Goal: Contribute content: Contribute content

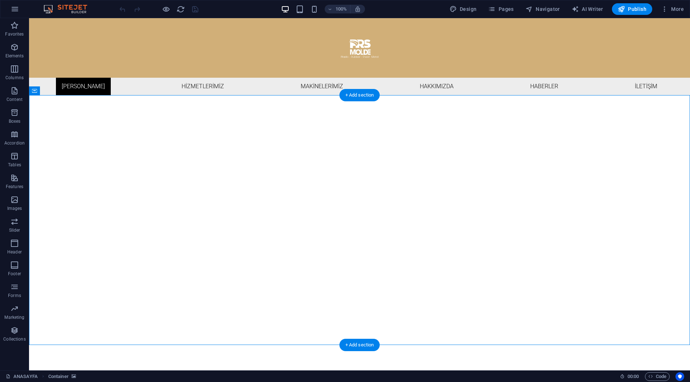
select select "ms"
select select "s"
select select "progressive"
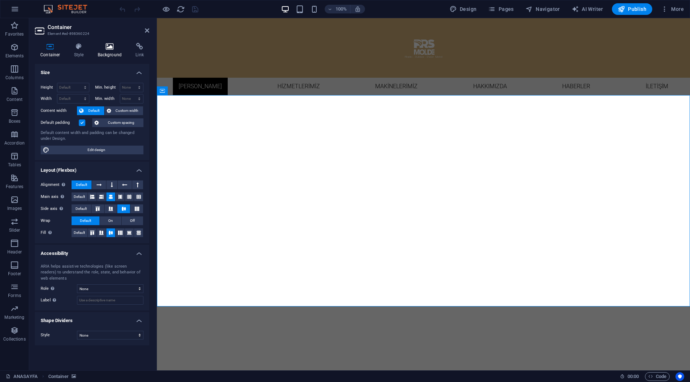
click at [112, 54] on h4 "Background" at bounding box center [111, 50] width 38 height 15
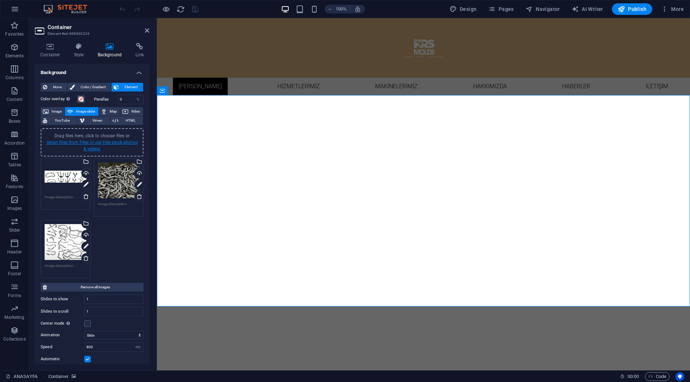
click at [119, 140] on link "select files from Files or our free stock photos & videos" at bounding box center [91, 146] width 91 height 12
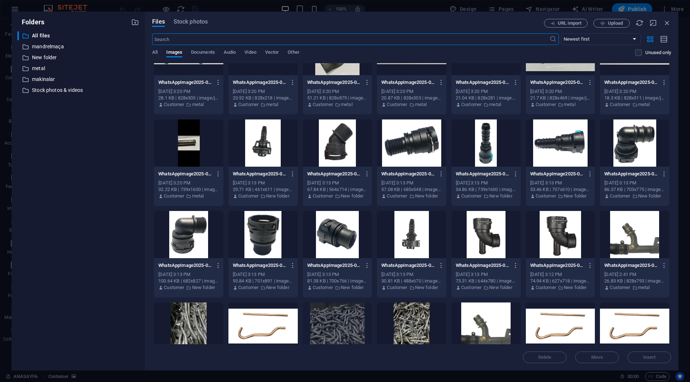
scroll to position [865, 0]
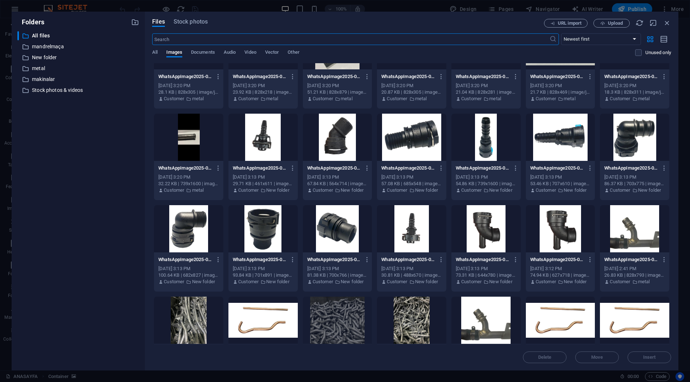
click at [429, 142] on div at bounding box center [411, 137] width 69 height 47
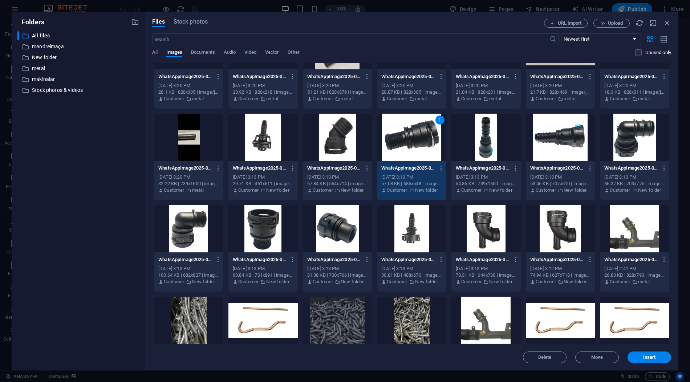
click at [429, 142] on div "1" at bounding box center [411, 137] width 69 height 47
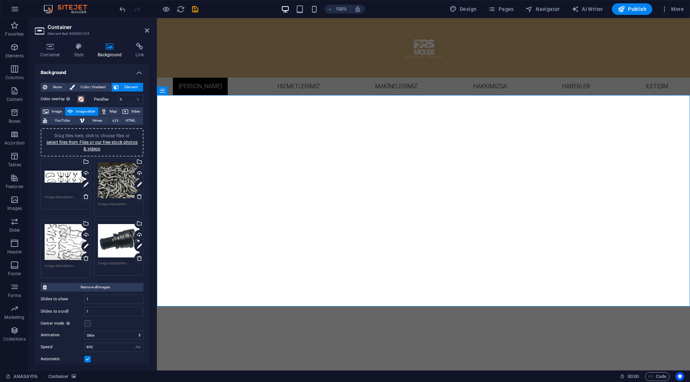
click at [130, 137] on div "Drag files here, click to choose files or select files from Files or our free s…" at bounding box center [92, 143] width 94 height 20
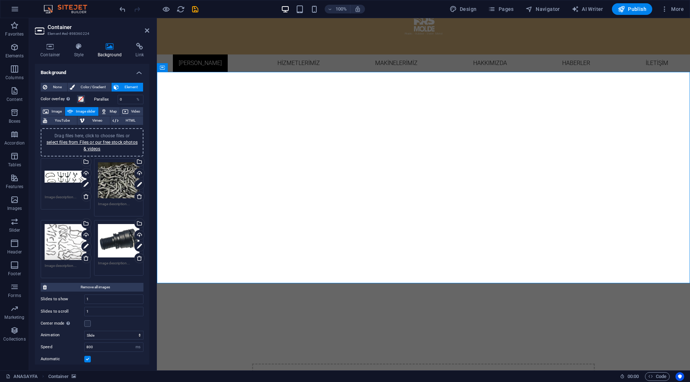
click at [134, 146] on div "Drag files here, click to choose files or select files from Files or our free s…" at bounding box center [92, 143] width 94 height 20
click at [110, 142] on link "select files from Files or our free stock photos & videos" at bounding box center [91, 146] width 91 height 12
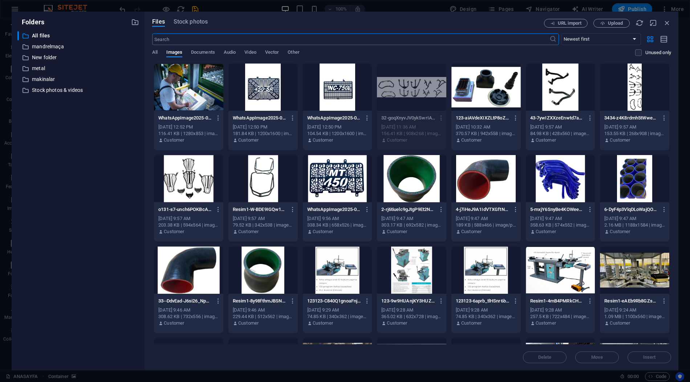
click at [563, 189] on div at bounding box center [560, 178] width 69 height 47
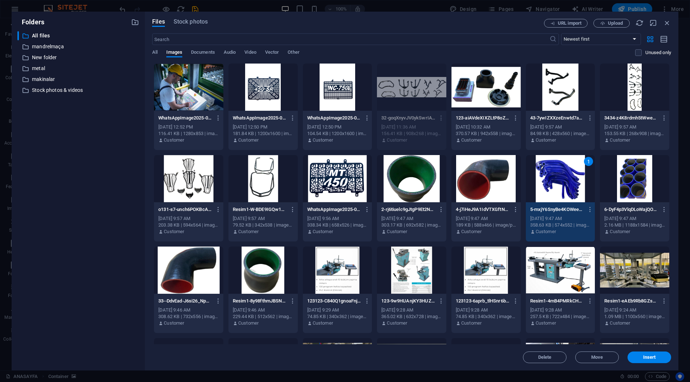
click at [563, 189] on div "1" at bounding box center [560, 178] width 69 height 47
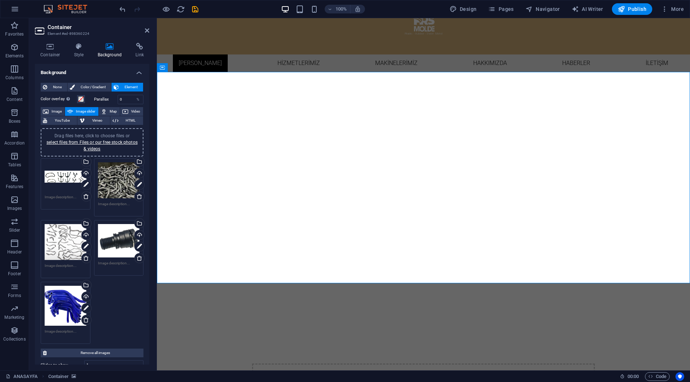
click at [118, 145] on div "Drag files here, click to choose files or select files from Files or our free s…" at bounding box center [92, 143] width 94 height 20
click at [133, 144] on div "Drag files here, click to choose files or select files from Files or our free s…" at bounding box center [92, 143] width 94 height 20
click at [119, 137] on span "Drag files here, click to choose files or select files from Files or our free s…" at bounding box center [91, 142] width 91 height 18
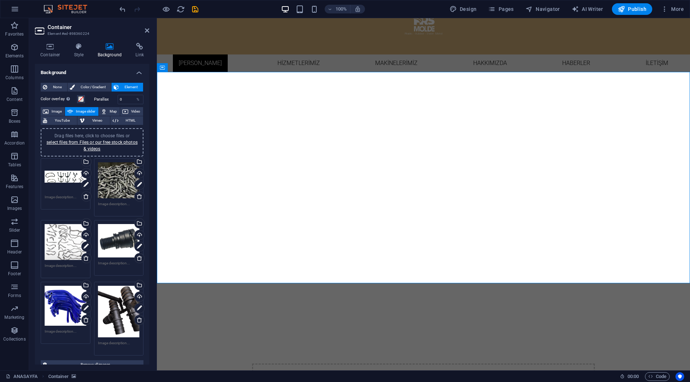
click at [120, 309] on div "Drag files here, click to choose files or select files from Files or our free s…" at bounding box center [119, 312] width 42 height 52
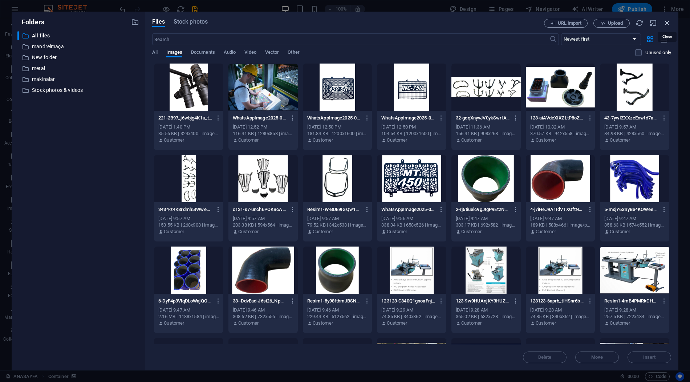
click at [621, 24] on icon "button" at bounding box center [667, 23] width 8 height 8
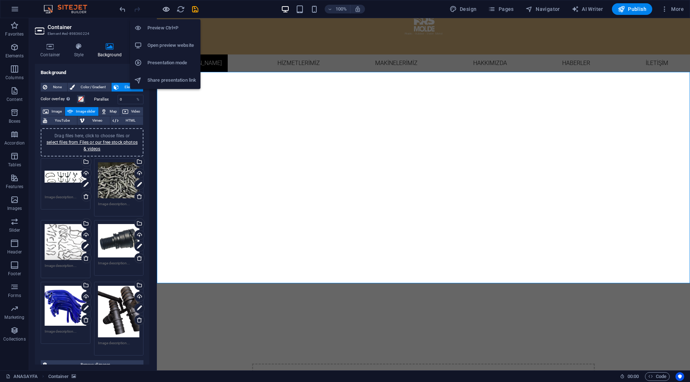
click at [167, 12] on icon "button" at bounding box center [166, 9] width 8 height 8
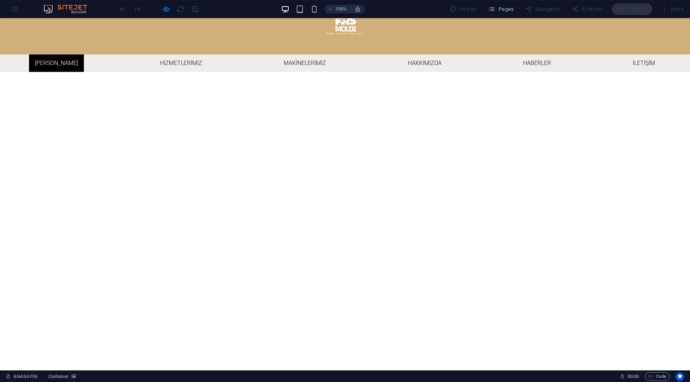
drag, startPoint x: 508, startPoint y: 183, endPoint x: 348, endPoint y: 183, distance: 159.4
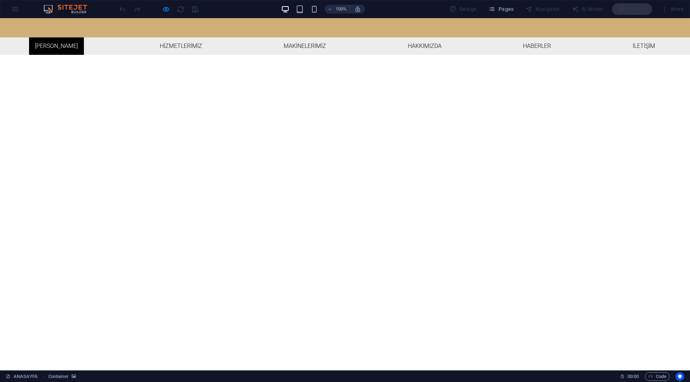
scroll to position [0, 0]
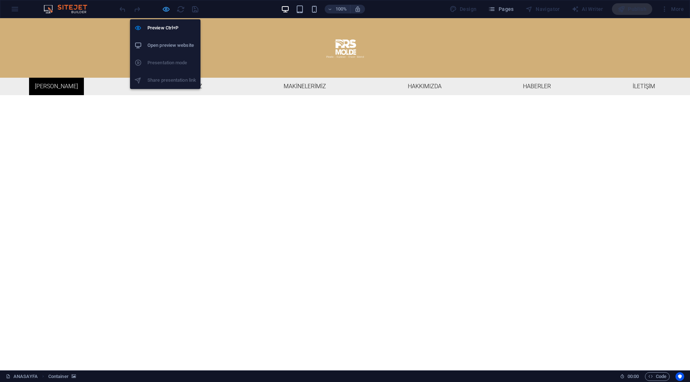
click at [164, 8] on icon "button" at bounding box center [166, 9] width 8 height 8
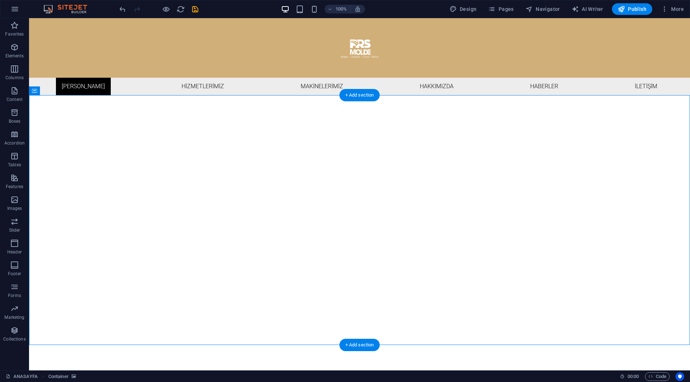
select select "ms"
select select "s"
select select "progressive"
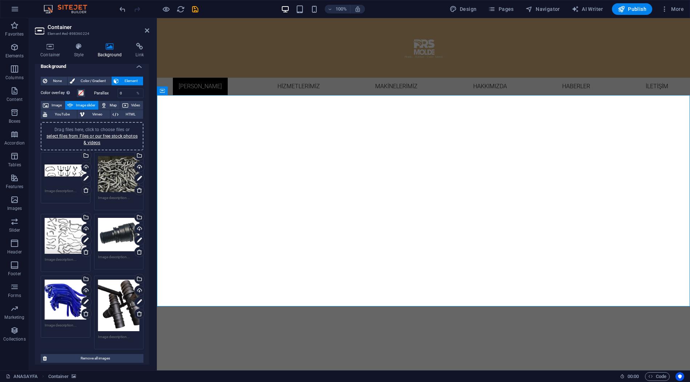
scroll to position [7, 0]
click at [138, 311] on icon at bounding box center [140, 314] width 6 height 6
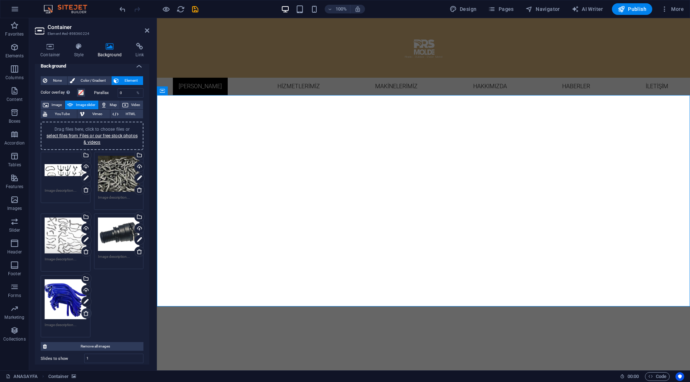
click at [86, 312] on icon at bounding box center [86, 314] width 6 height 6
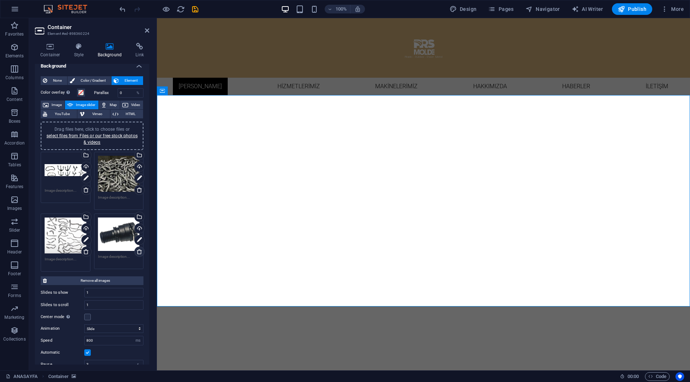
click at [137, 249] on icon at bounding box center [140, 252] width 6 height 6
click at [125, 134] on link "select files from Files or our free stock photos & videos" at bounding box center [91, 139] width 91 height 12
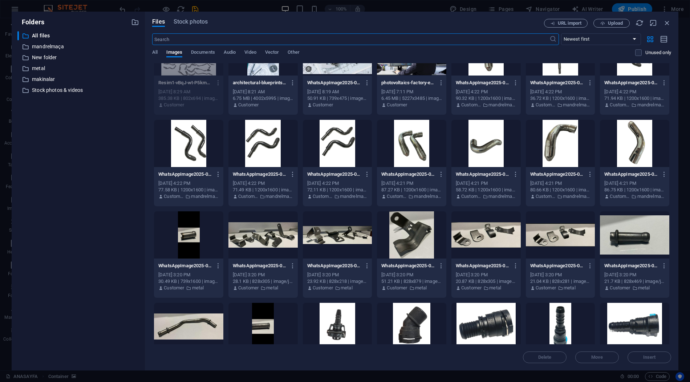
scroll to position [678, 0]
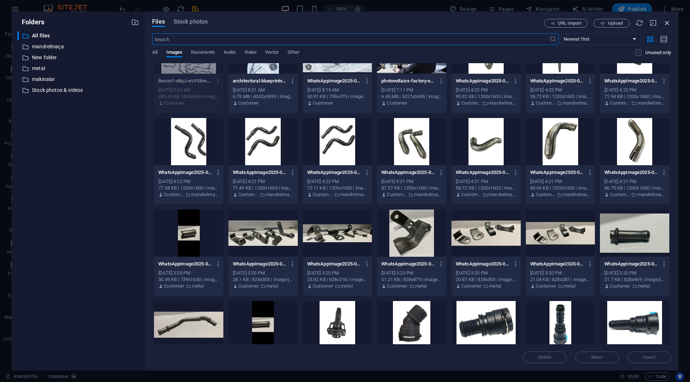
click at [621, 20] on icon "button" at bounding box center [667, 23] width 8 height 8
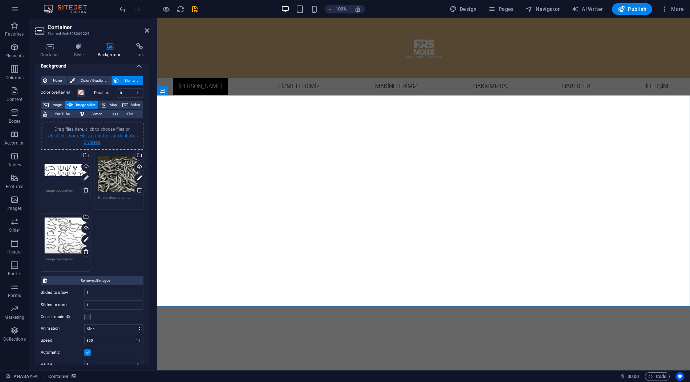
click at [129, 133] on link "select files from Files or our free stock photos & videos" at bounding box center [91, 139] width 91 height 12
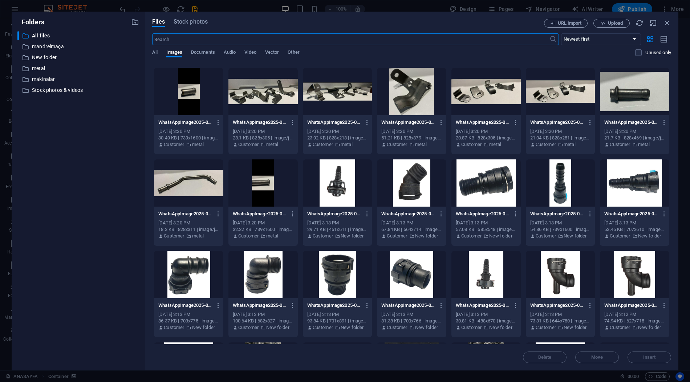
scroll to position [821, 0]
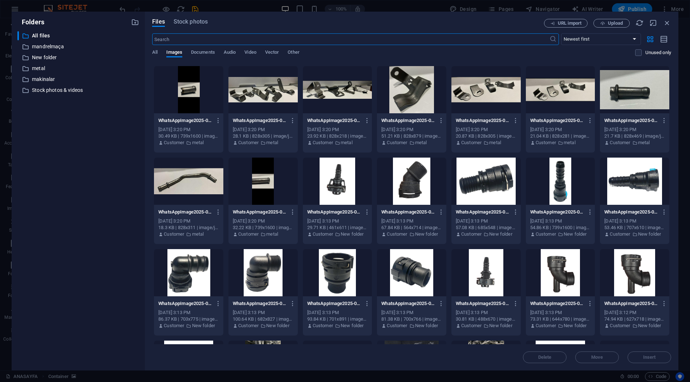
click at [503, 101] on div at bounding box center [485, 89] width 69 height 47
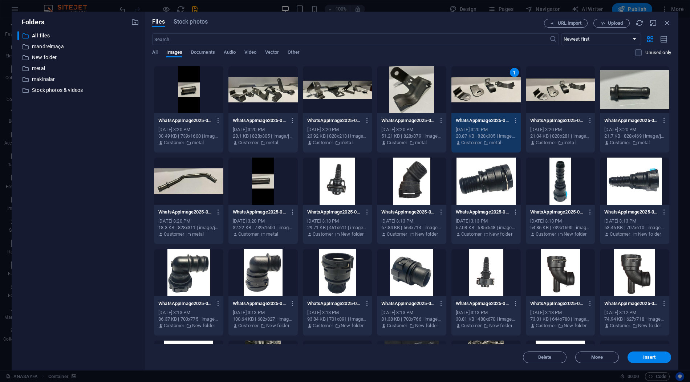
click at [503, 101] on div "1" at bounding box center [485, 89] width 69 height 47
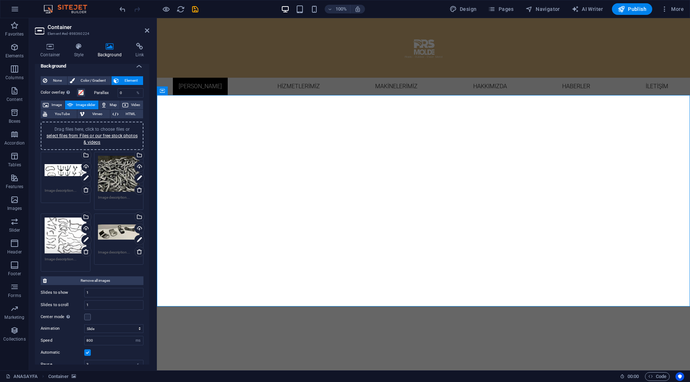
click at [129, 129] on span "Drag files here, click to choose files or select files from Files or our free s…" at bounding box center [91, 136] width 91 height 18
click at [102, 134] on link "select files from Files or our free stock photos & videos" at bounding box center [91, 139] width 91 height 12
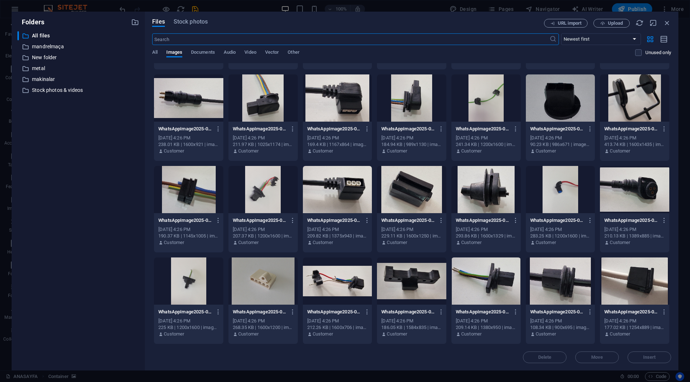
scroll to position [1520, 0]
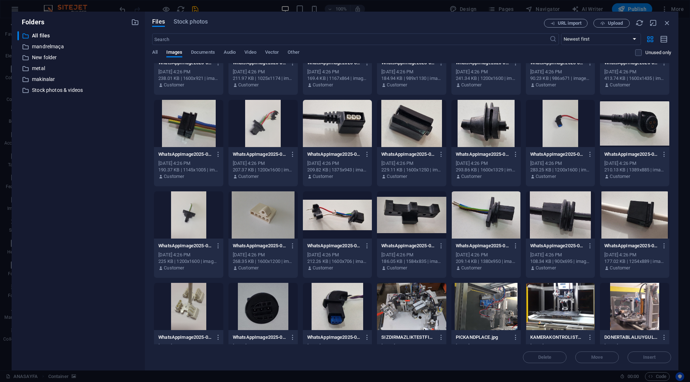
click at [425, 208] on div at bounding box center [411, 214] width 69 height 47
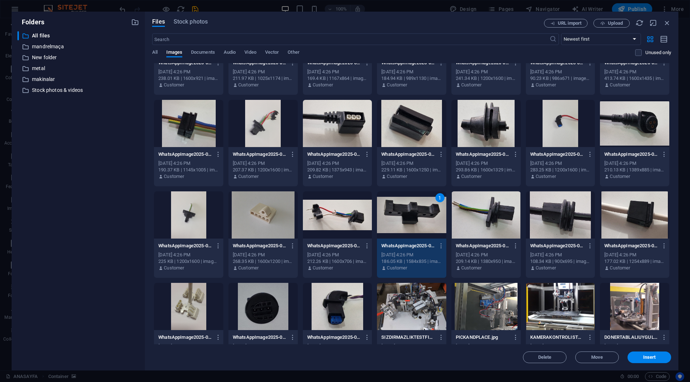
click at [425, 208] on div "1" at bounding box center [411, 214] width 69 height 47
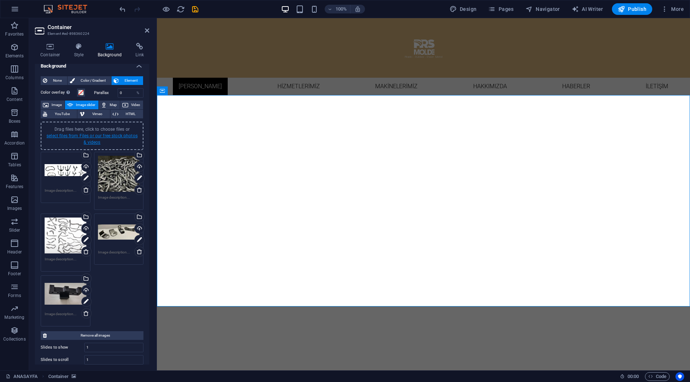
click at [116, 133] on link "select files from Files or our free stock photos & videos" at bounding box center [91, 139] width 91 height 12
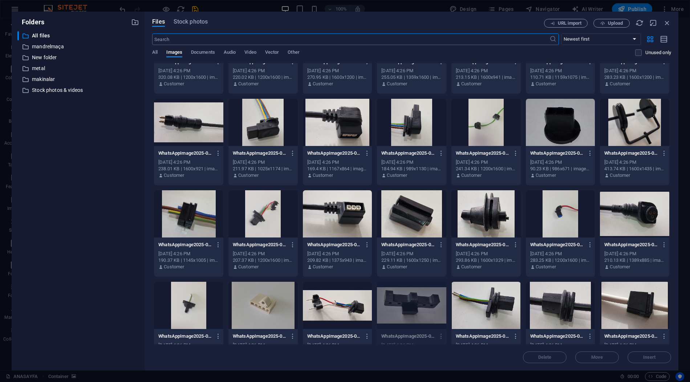
scroll to position [1428, 0]
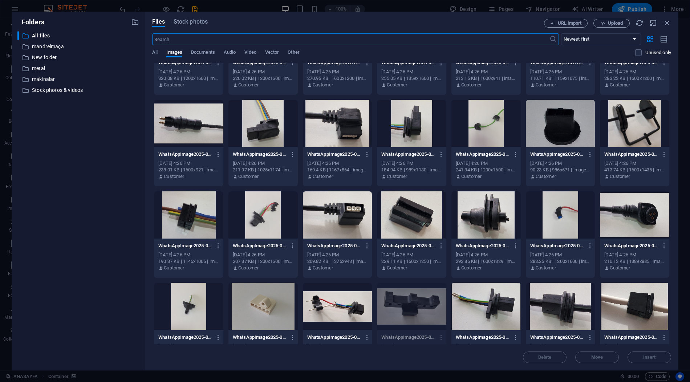
click at [350, 225] on div at bounding box center [337, 214] width 69 height 47
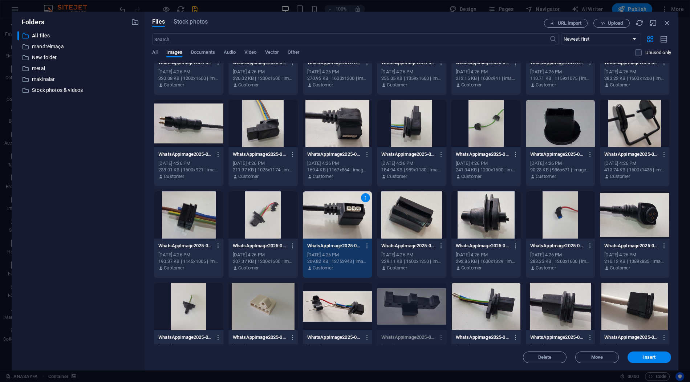
click at [351, 224] on div "1" at bounding box center [337, 214] width 69 height 47
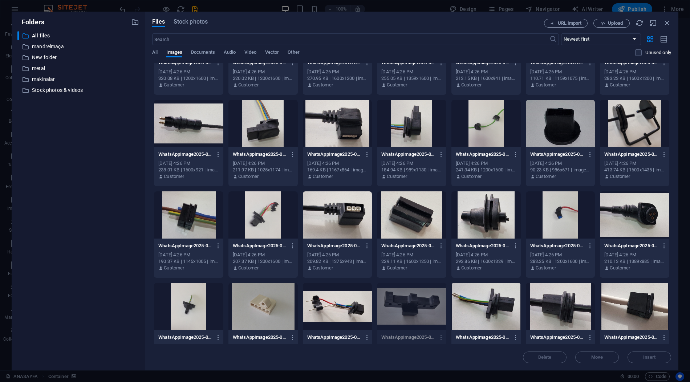
click at [351, 224] on div at bounding box center [337, 214] width 69 height 47
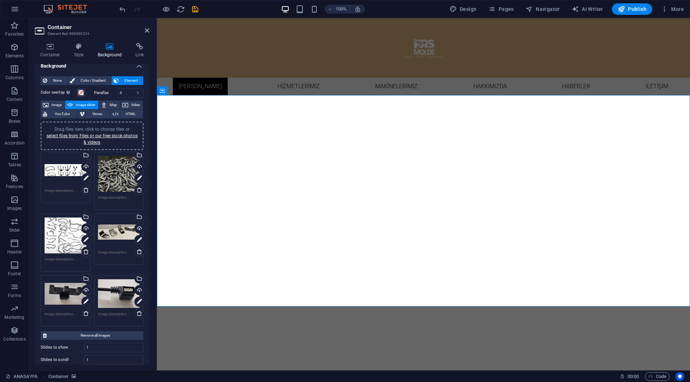
click at [66, 301] on div "Drag files here, click to choose files or select files from Files or our free s…" at bounding box center [66, 293] width 42 height 29
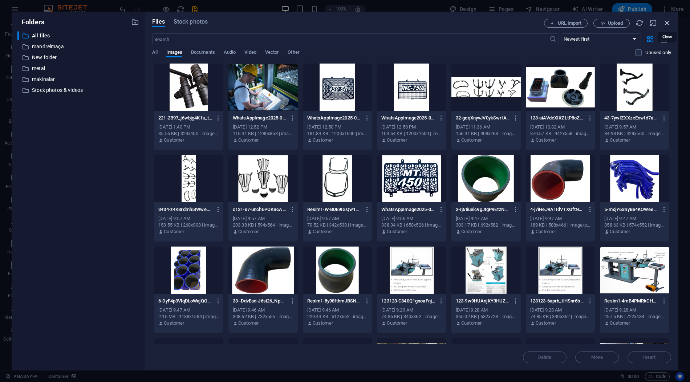
click at [621, 23] on icon "button" at bounding box center [667, 23] width 8 height 8
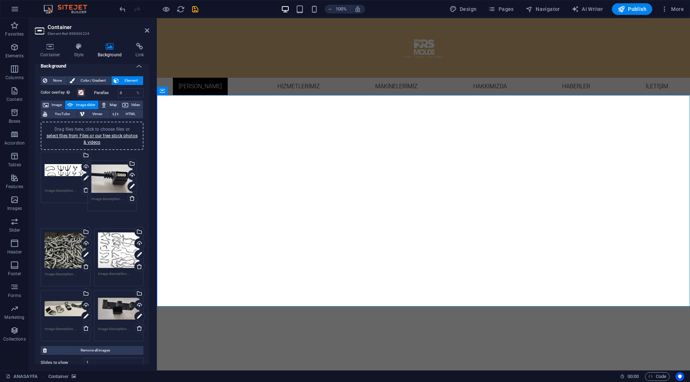
drag, startPoint x: 114, startPoint y: 282, endPoint x: 108, endPoint y: 168, distance: 114.2
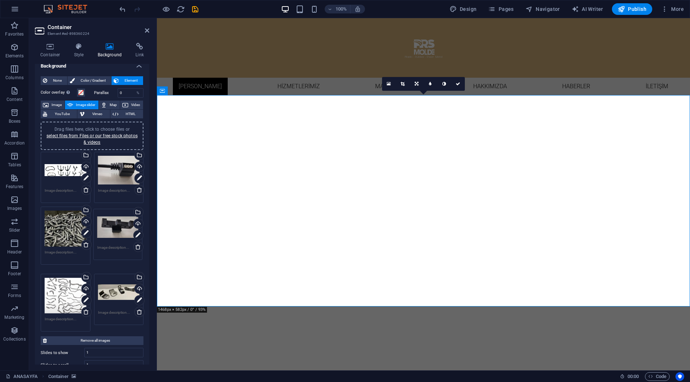
drag, startPoint x: 123, startPoint y: 285, endPoint x: 123, endPoint y: 226, distance: 59.2
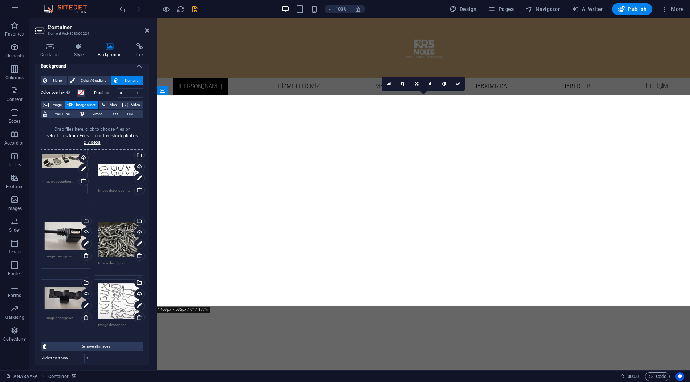
drag, startPoint x: 121, startPoint y: 290, endPoint x: 66, endPoint y: 166, distance: 135.8
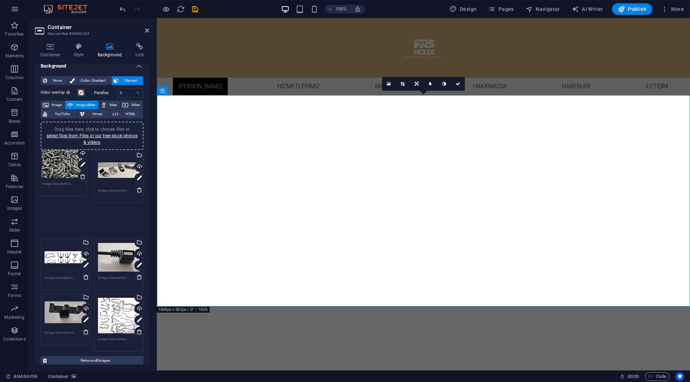
drag, startPoint x: 131, startPoint y: 242, endPoint x: 76, endPoint y: 178, distance: 85.0
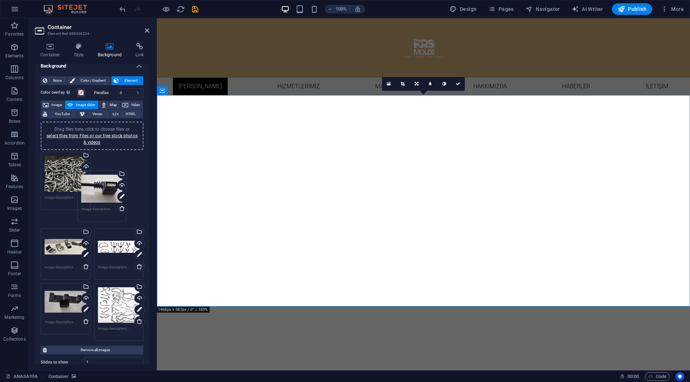
drag, startPoint x: 119, startPoint y: 226, endPoint x: 108, endPoint y: 175, distance: 51.7
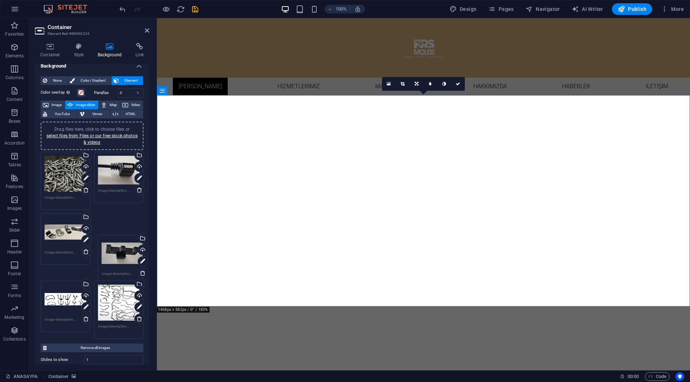
drag, startPoint x: 78, startPoint y: 281, endPoint x: 134, endPoint y: 246, distance: 66.9
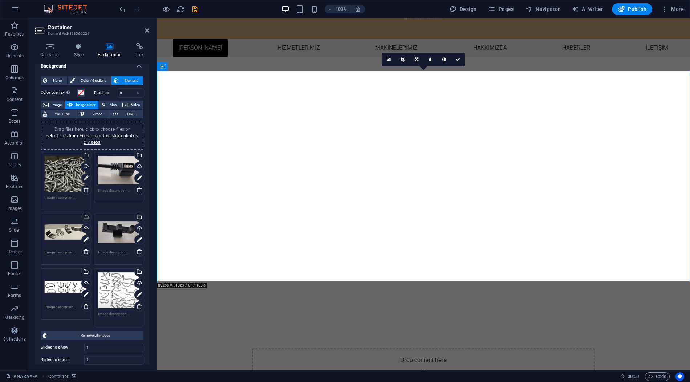
scroll to position [46, 0]
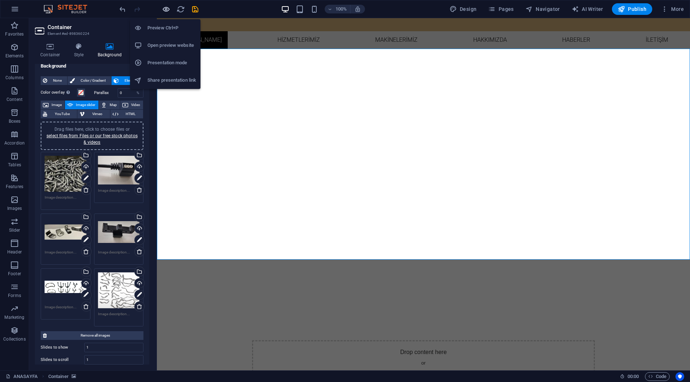
click at [169, 7] on icon "button" at bounding box center [166, 9] width 8 height 8
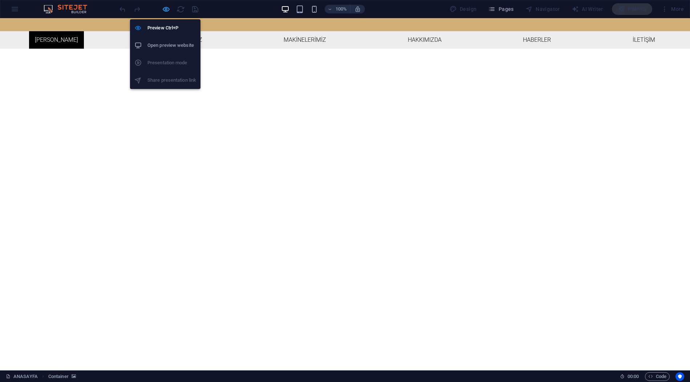
click at [169, 7] on icon "button" at bounding box center [166, 9] width 8 height 8
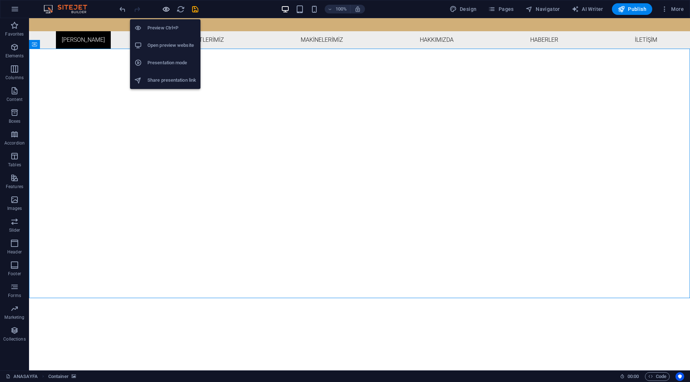
click at [169, 7] on icon "button" at bounding box center [166, 9] width 8 height 8
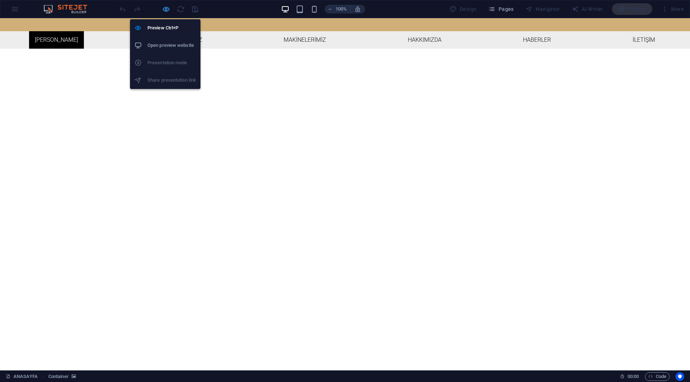
click at [164, 10] on icon "button" at bounding box center [166, 9] width 8 height 8
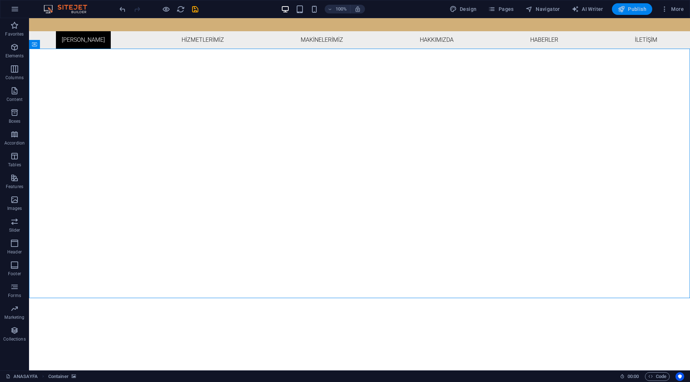
click at [621, 8] on span "Publish" at bounding box center [632, 8] width 29 height 7
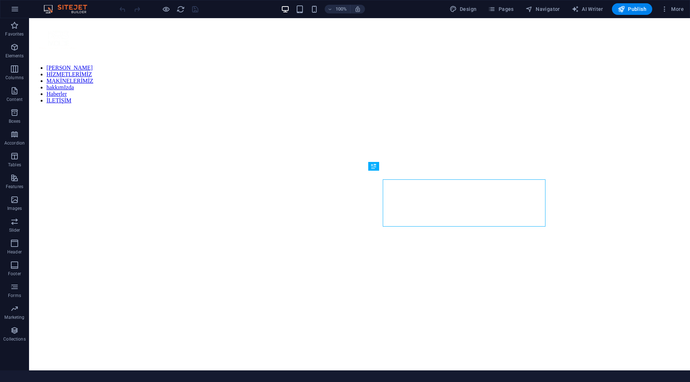
scroll to position [273, 0]
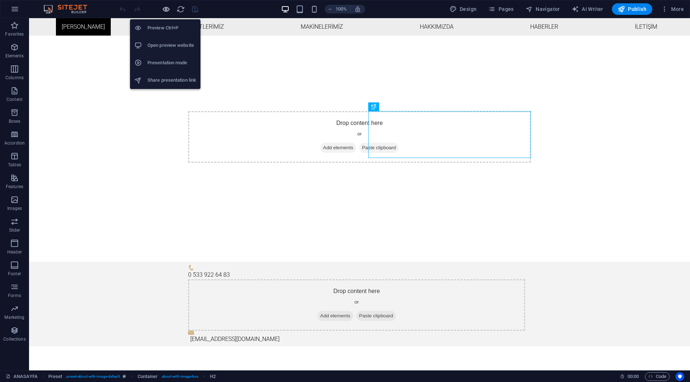
click at [164, 8] on icon "button" at bounding box center [166, 9] width 8 height 8
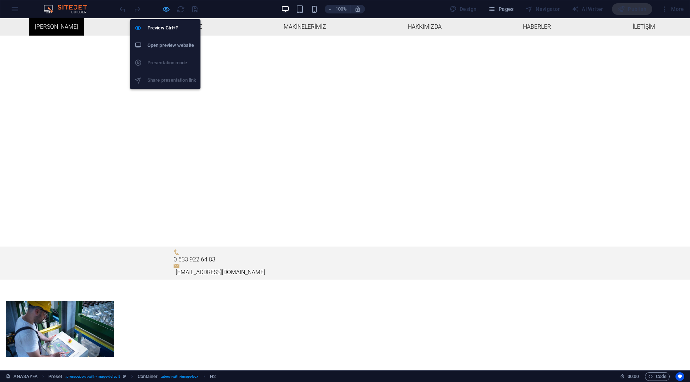
click at [164, 8] on icon "button" at bounding box center [166, 9] width 8 height 8
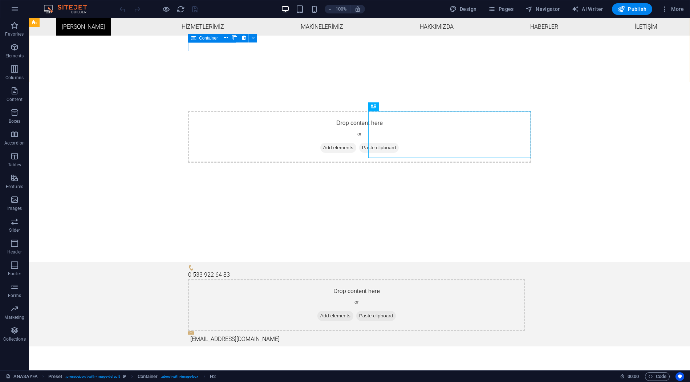
click at [200, 34] on div "Container" at bounding box center [204, 38] width 33 height 9
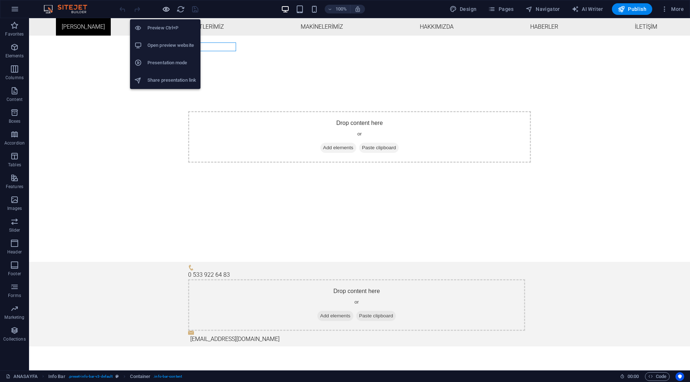
click at [166, 9] on icon "button" at bounding box center [166, 9] width 8 height 8
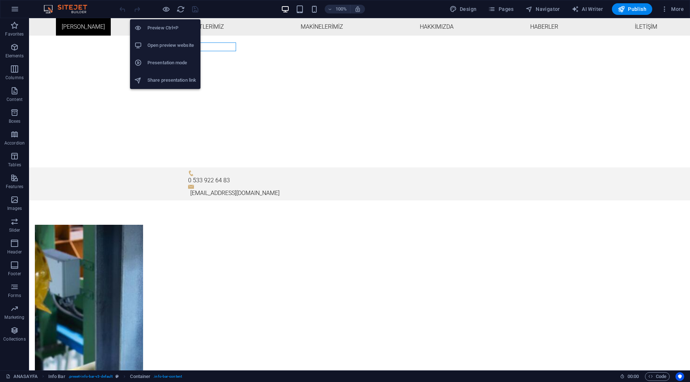
scroll to position [203, 0]
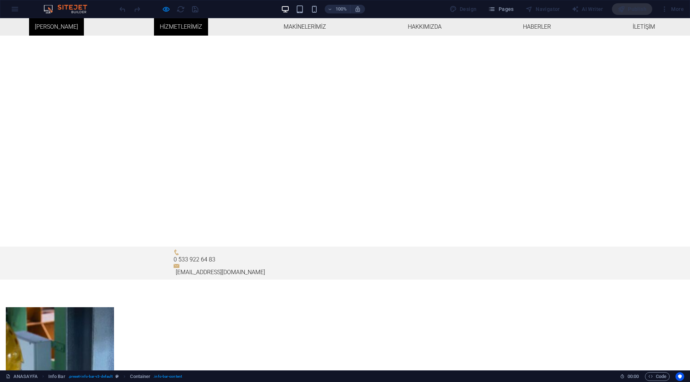
click at [183, 26] on link "HİZMETLERİMİZ" at bounding box center [181, 26] width 54 height 17
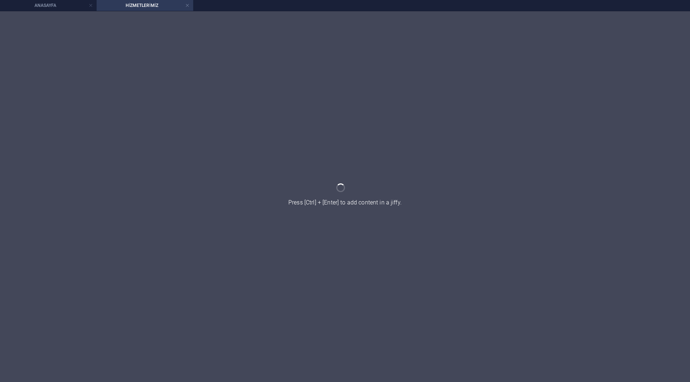
scroll to position [0, 0]
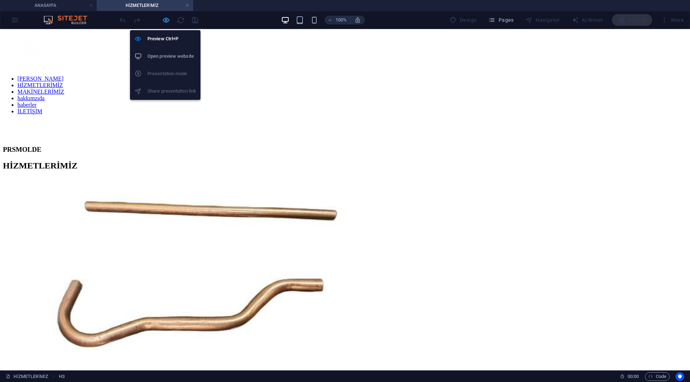
click at [163, 16] on icon "button" at bounding box center [166, 20] width 8 height 8
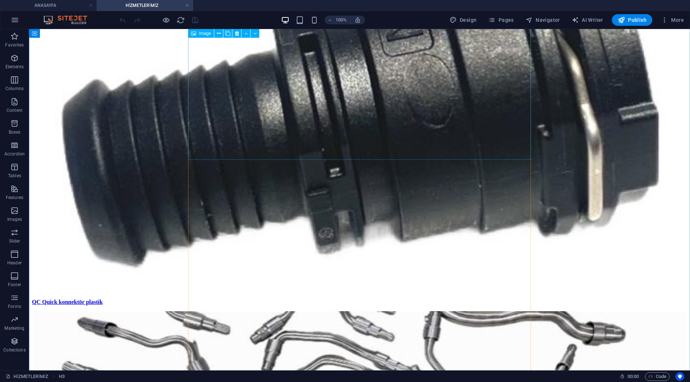
scroll to position [1117, 0]
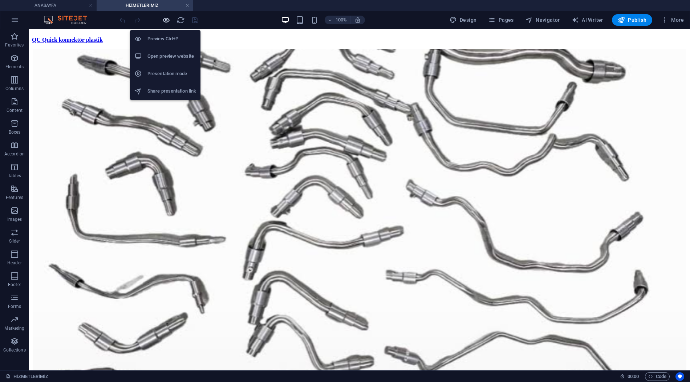
click at [168, 21] on icon "button" at bounding box center [166, 20] width 8 height 8
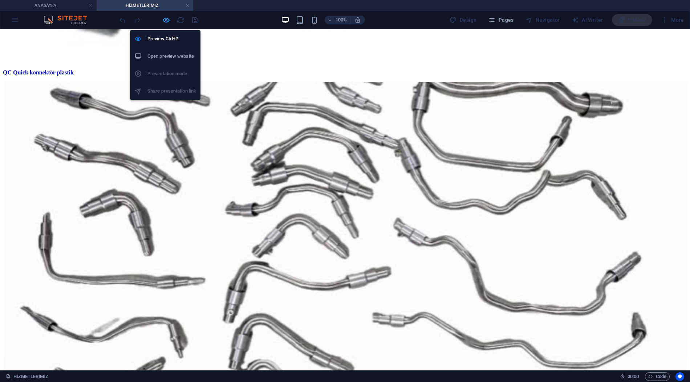
click at [168, 21] on icon "button" at bounding box center [166, 20] width 8 height 8
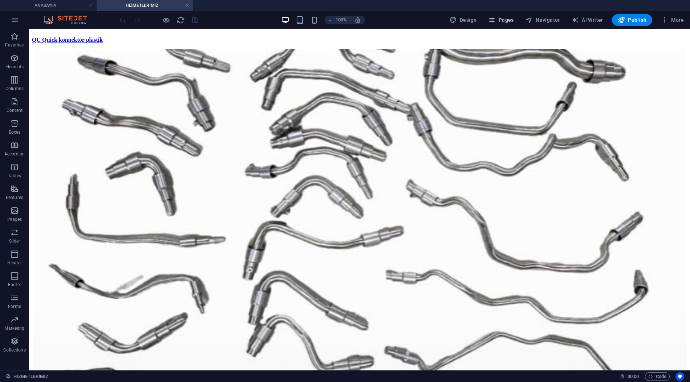
click at [504, 23] on span "Pages" at bounding box center [500, 19] width 25 height 7
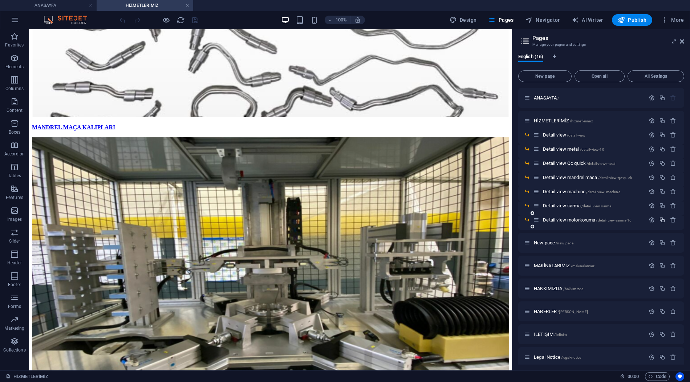
click at [657, 219] on button "button" at bounding box center [662, 220] width 11 height 6
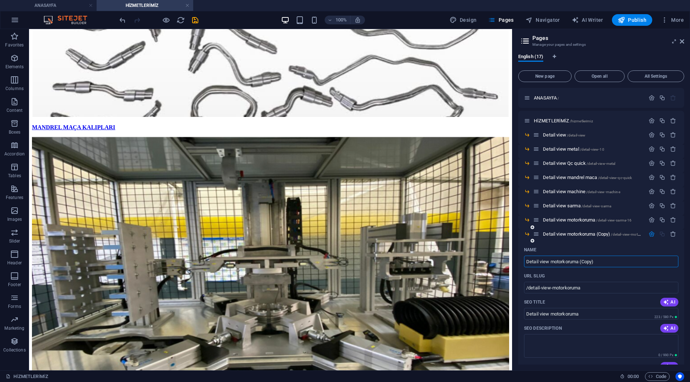
click at [560, 264] on input "Detail view motorkoruma (Copy)" at bounding box center [601, 262] width 154 height 12
click at [603, 263] on input "Detail view motorkoruma (Copy)" at bounding box center [601, 262] width 154 height 12
type input "Detail view Plastik Şekillendirme Kalıpları (Luj Maça Kalıpları)"
click at [681, 42] on icon at bounding box center [682, 41] width 4 height 6
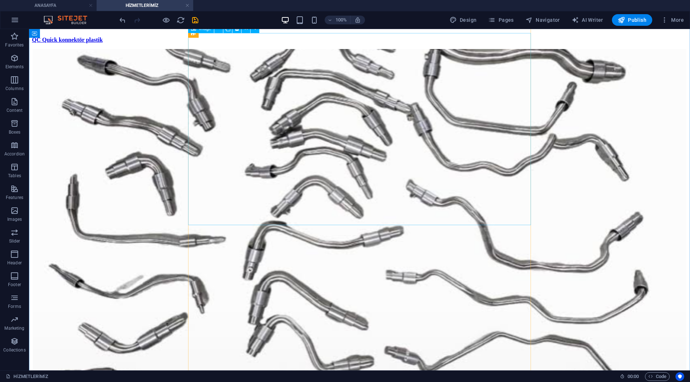
scroll to position [1341, 0]
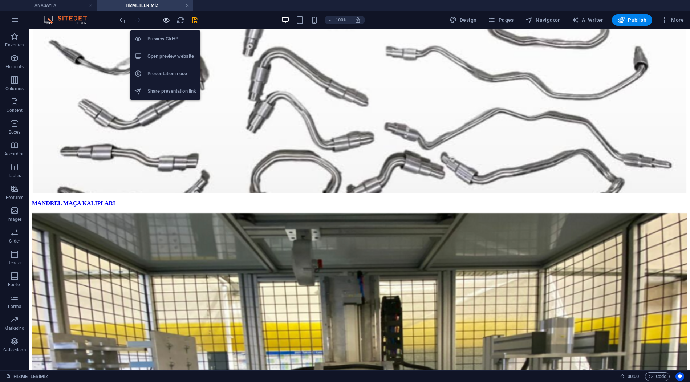
drag, startPoint x: 164, startPoint y: 16, endPoint x: 211, endPoint y: 41, distance: 53.5
click at [164, 16] on icon "button" at bounding box center [166, 20] width 8 height 8
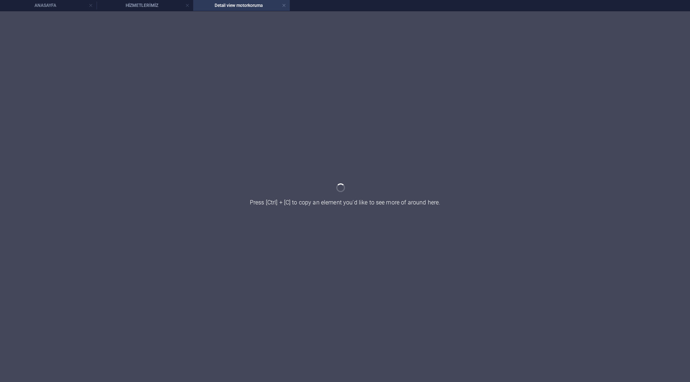
scroll to position [0, 0]
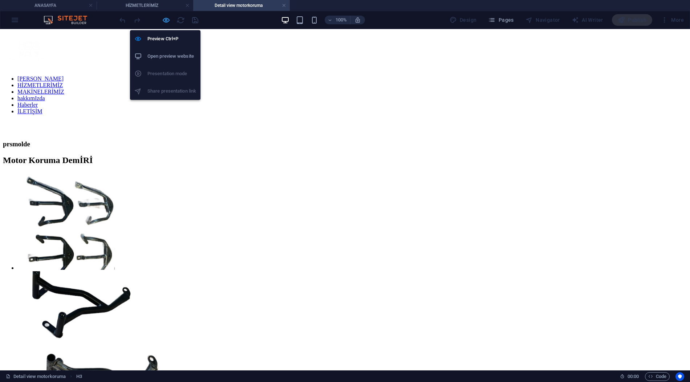
click at [164, 21] on icon "button" at bounding box center [166, 20] width 8 height 8
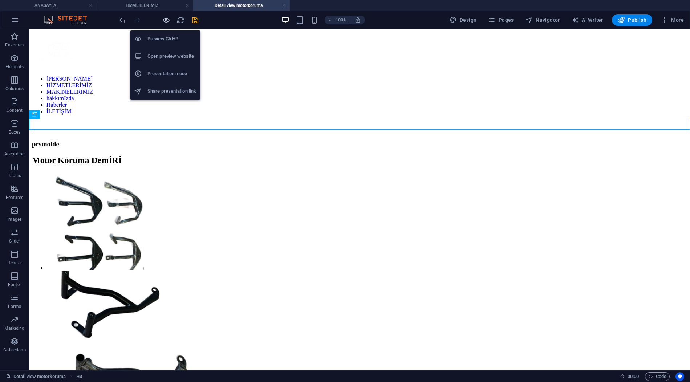
click at [164, 21] on icon "button" at bounding box center [166, 20] width 8 height 8
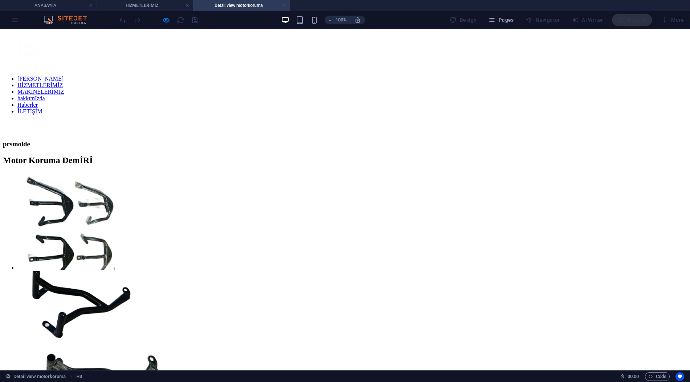
click at [63, 88] on link "HİZMETLERİMİZ" at bounding box center [39, 85] width 45 height 6
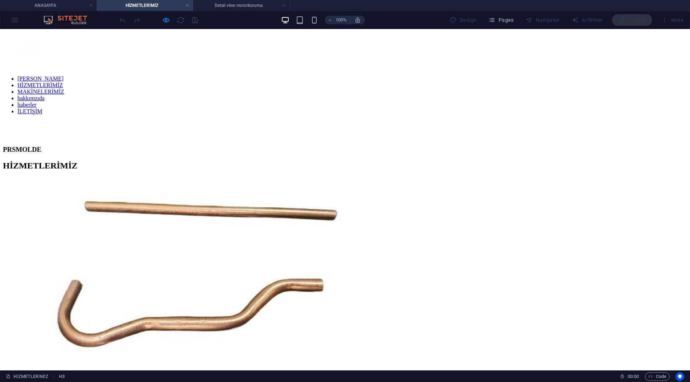
scroll to position [1251, 0]
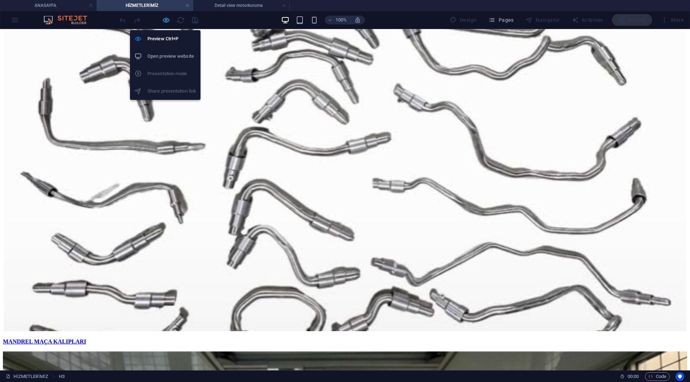
drag, startPoint x: 166, startPoint y: 21, endPoint x: 196, endPoint y: 84, distance: 69.8
click at [166, 21] on icon "button" at bounding box center [166, 20] width 8 height 8
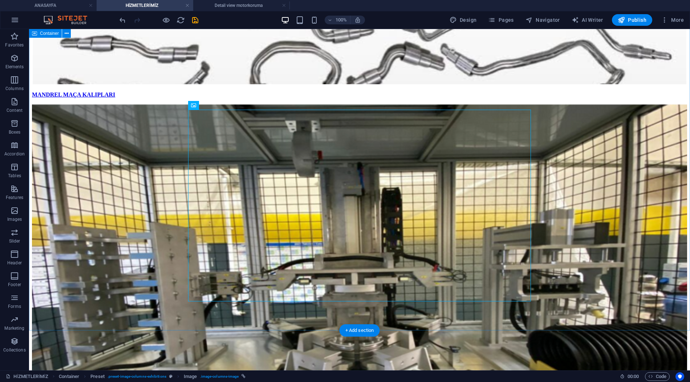
scroll to position [1451, 0]
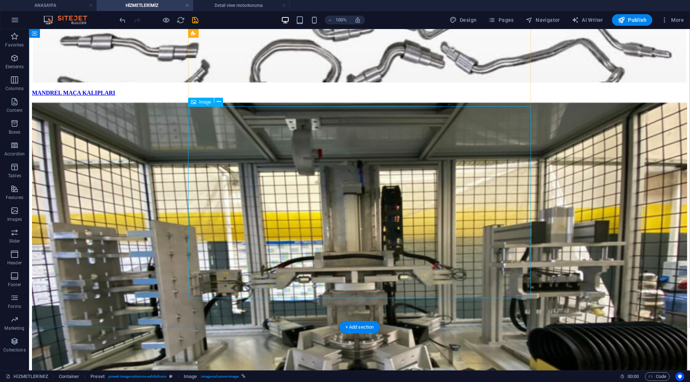
select select "%"
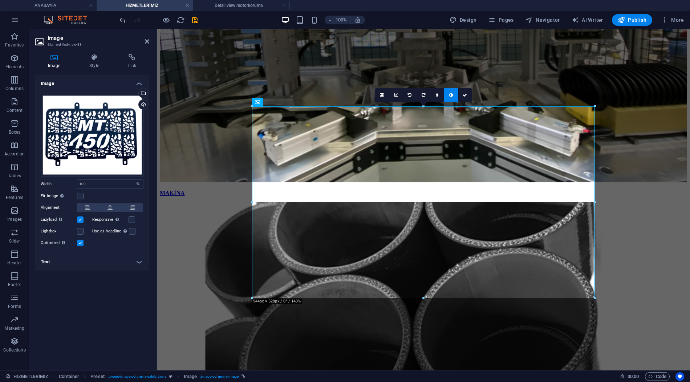
click at [141, 257] on h4 "Text" at bounding box center [92, 261] width 114 height 17
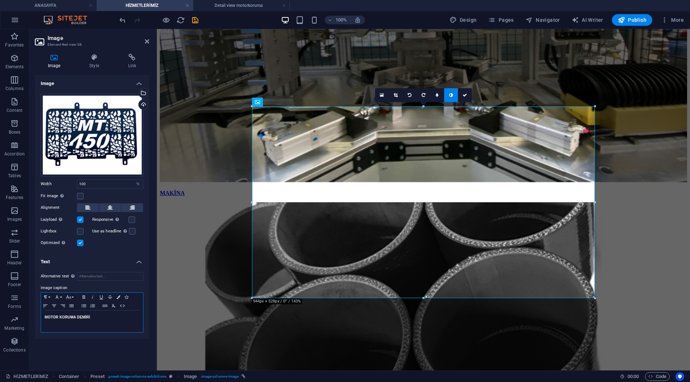
click at [88, 322] on div "MOTOR KORUMA DEMİRİ" at bounding box center [92, 322] width 102 height 22
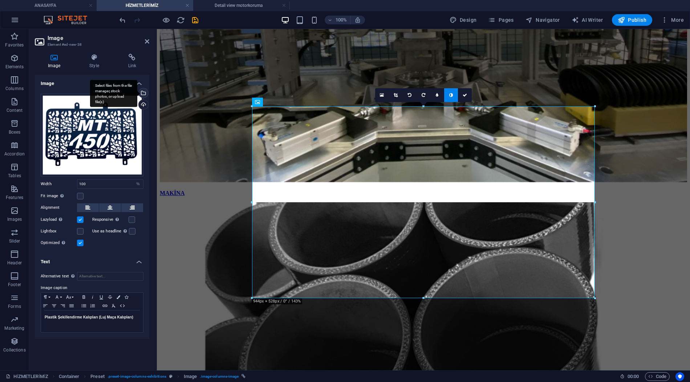
click at [137, 95] on div "Select files from the file manager, stock photos, or upload file(s)" at bounding box center [113, 93] width 47 height 27
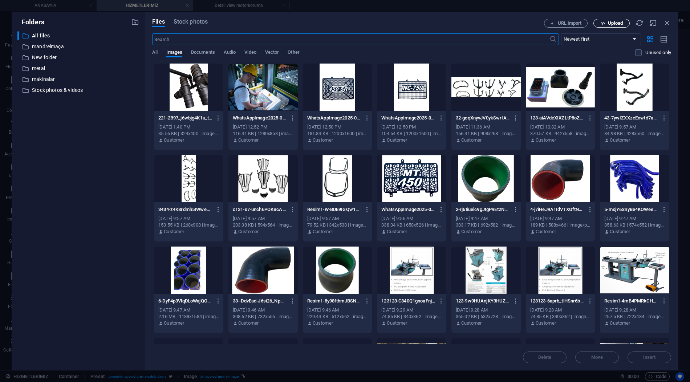
click at [605, 21] on span "Upload" at bounding box center [612, 23] width 30 height 5
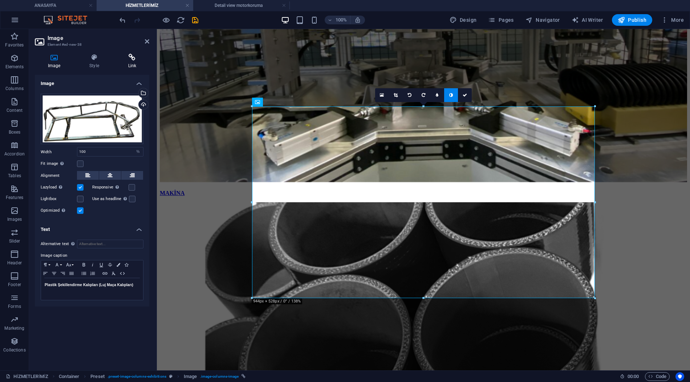
click at [118, 62] on h4 "Link" at bounding box center [132, 61] width 34 height 15
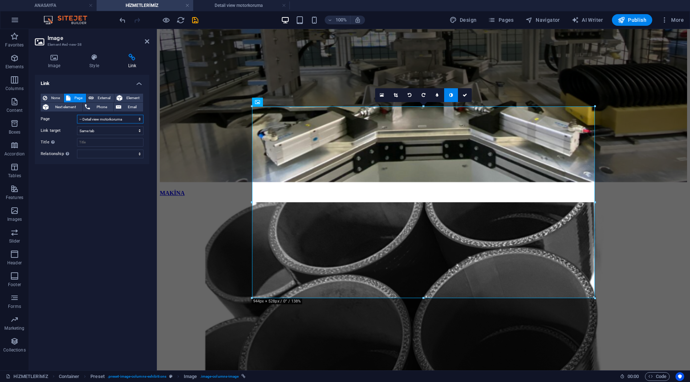
click at [110, 115] on select "ANASAYFA HİZMETLERİMİZ -- Detail view -- Detail view metal -- Detail view Qc qu…" at bounding box center [110, 119] width 66 height 9
select select "9"
click at [77, 115] on select "ANASAYFA HİZMETLERİMİZ -- Detail view -- Detail view metal -- Detail view Qc qu…" at bounding box center [110, 119] width 66 height 9
drag, startPoint x: 148, startPoint y: 43, endPoint x: 119, endPoint y: 14, distance: 41.1
click at [148, 43] on icon at bounding box center [147, 41] width 4 height 6
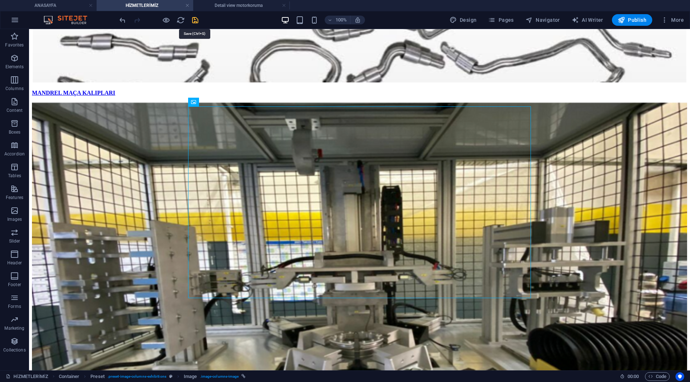
click at [193, 22] on icon "save" at bounding box center [195, 20] width 8 height 8
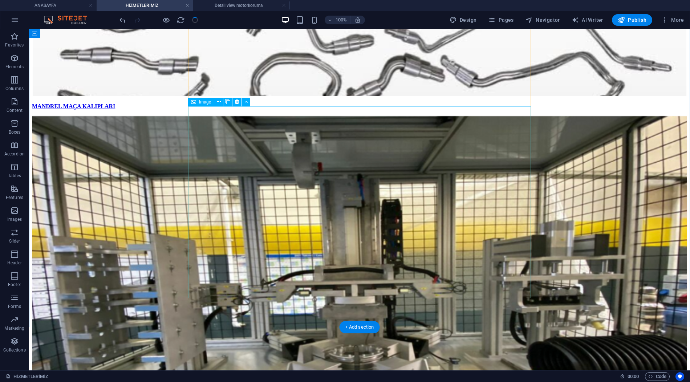
scroll to position [1437, 0]
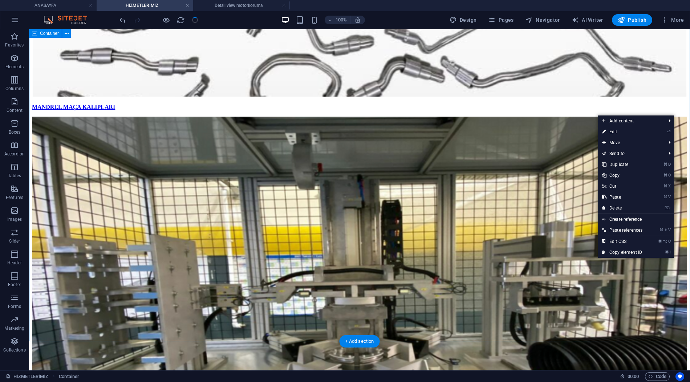
click at [579, 82] on div "METAL PLASTİK QC Quick konnektör plastik MANDREL MAÇA KALIPLARI MAKİNA SARMA S…" at bounding box center [359, 199] width 655 height 2916
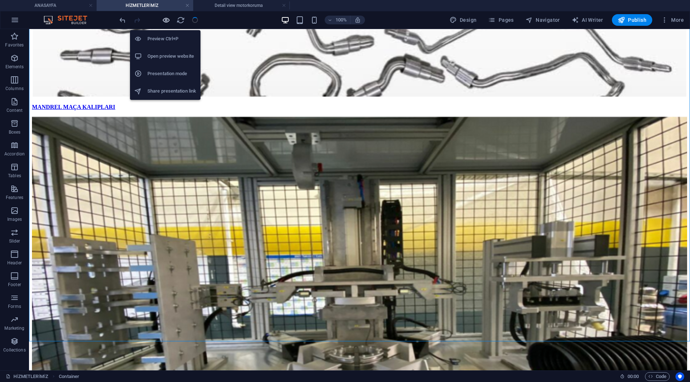
click at [165, 16] on icon "button" at bounding box center [166, 20] width 8 height 8
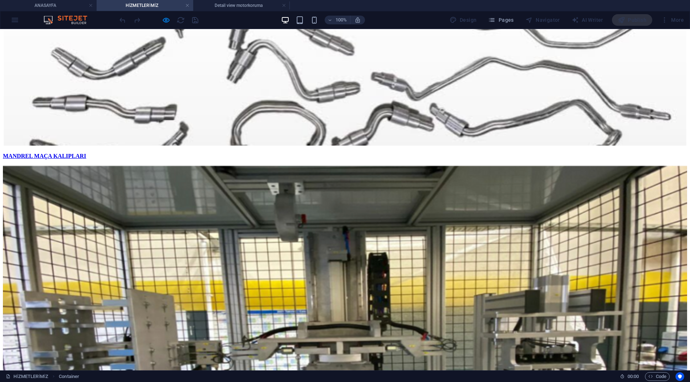
click at [514, 23] on span "Pages" at bounding box center [500, 19] width 25 height 7
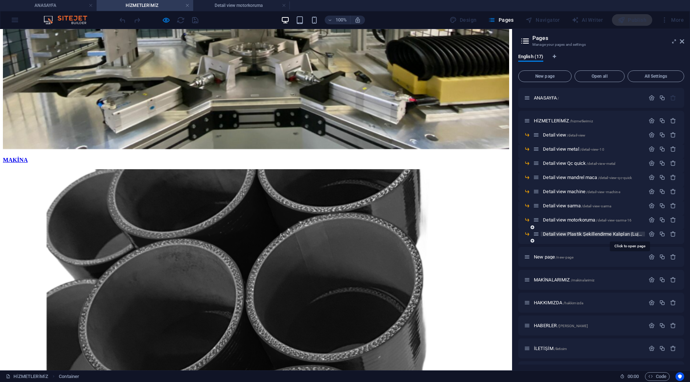
click at [585, 234] on span "Detail view Plastik Şekillendirme Kalıpları (Luj Maça Kalıpları) /detail-view-m…" at bounding box center [629, 233] width 172 height 5
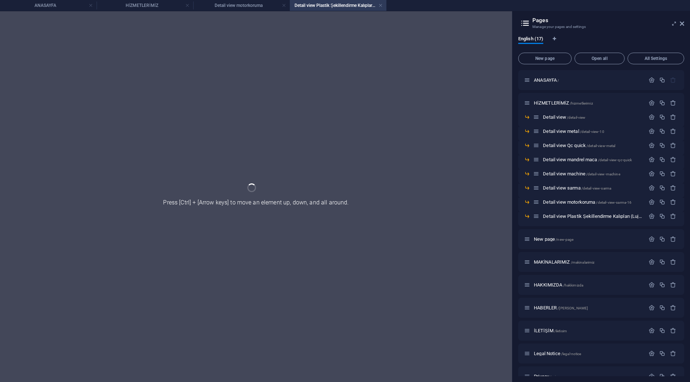
scroll to position [0, 0]
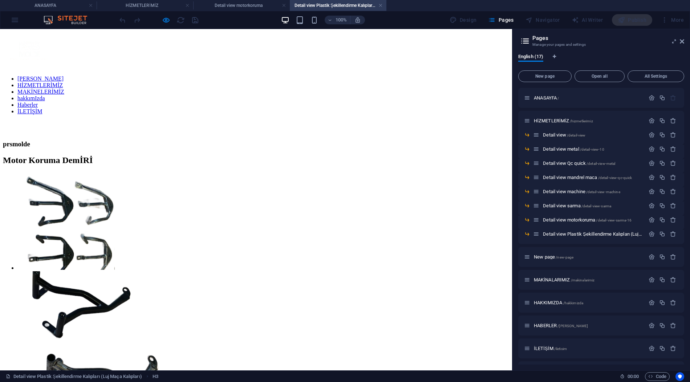
click at [279, 155] on div "Motor Koruma DemİRİ" at bounding box center [256, 160] width 506 height 10
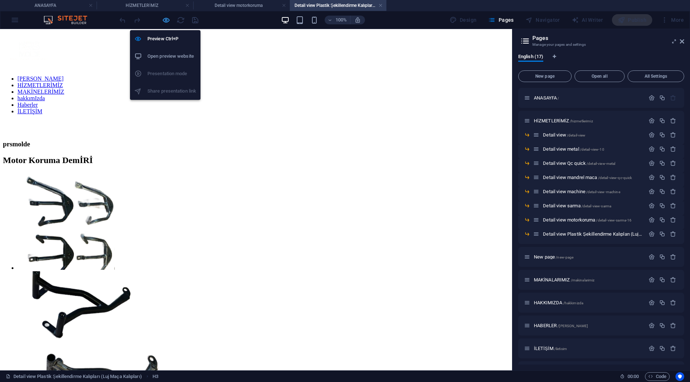
click at [166, 23] on icon "button" at bounding box center [166, 20] width 8 height 8
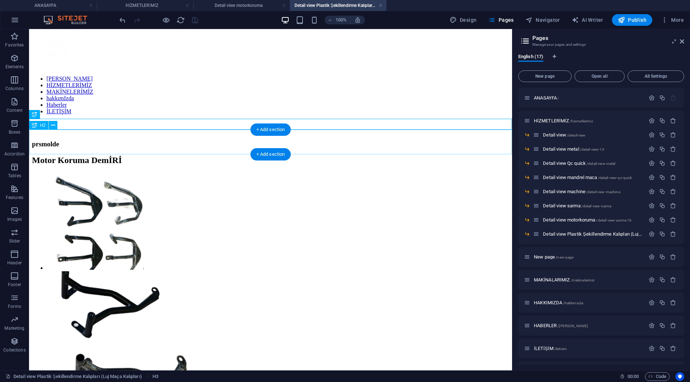
click at [236, 155] on div "Motor Koruma DemİRİ" at bounding box center [270, 160] width 477 height 10
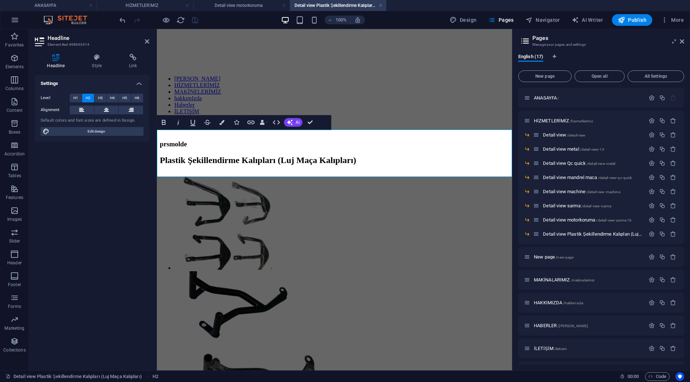
scroll to position [40, 1]
click at [685, 41] on aside "Pages Manage your pages and settings English (17) New page Open all All Setting…" at bounding box center [601, 199] width 178 height 341
click at [683, 41] on icon at bounding box center [682, 41] width 4 height 6
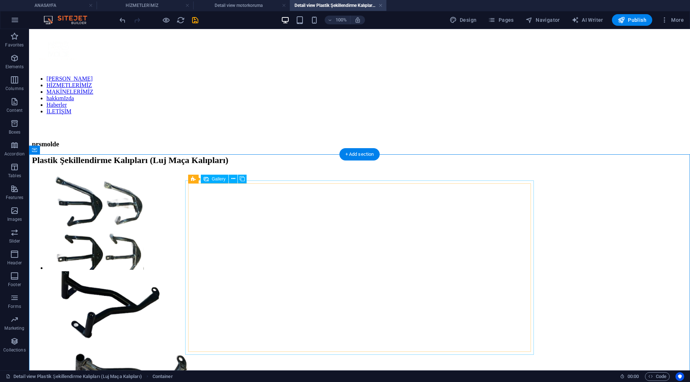
click at [188, 217] on li at bounding box center [191, 222] width 291 height 99
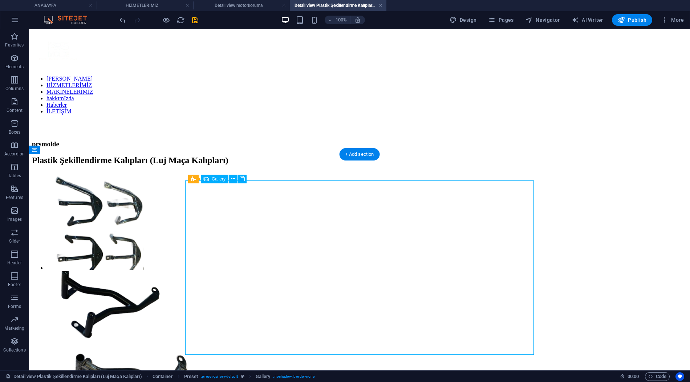
click at [188, 217] on li at bounding box center [191, 222] width 291 height 99
select select "4"
select select "px"
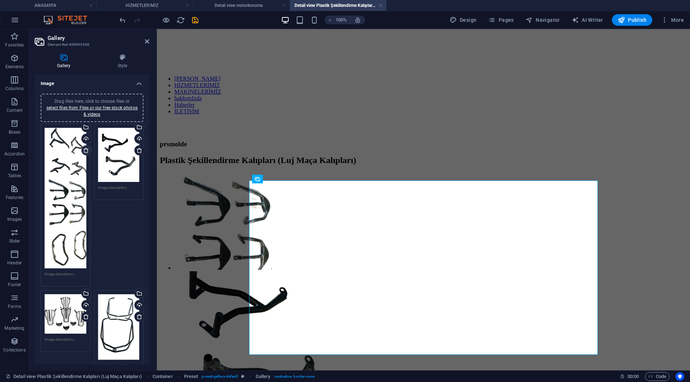
click at [85, 149] on icon at bounding box center [86, 150] width 6 height 6
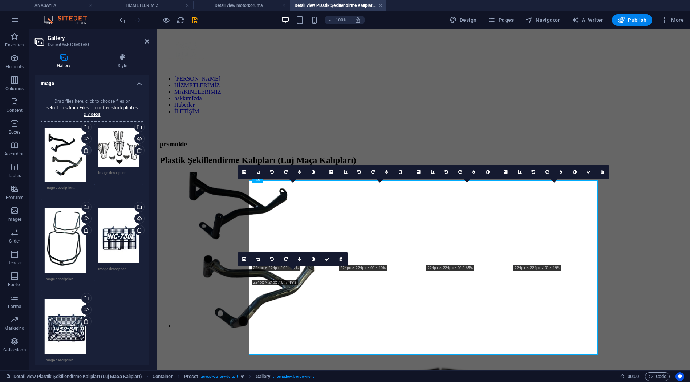
click at [85, 149] on icon at bounding box center [86, 150] width 6 height 6
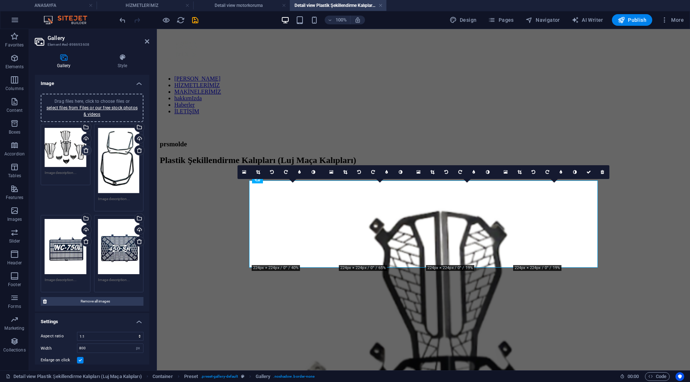
click at [85, 149] on icon at bounding box center [86, 150] width 6 height 6
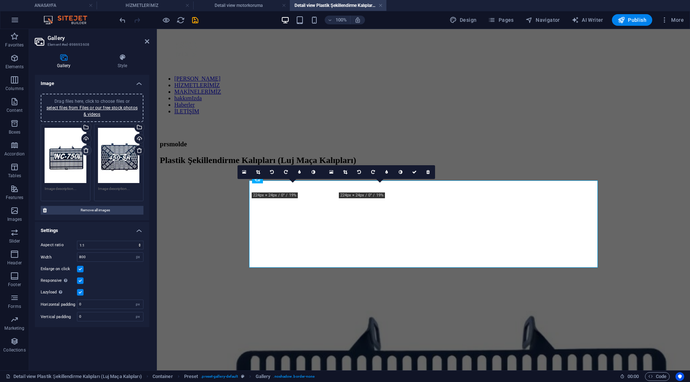
click at [85, 149] on icon at bounding box center [86, 150] width 6 height 6
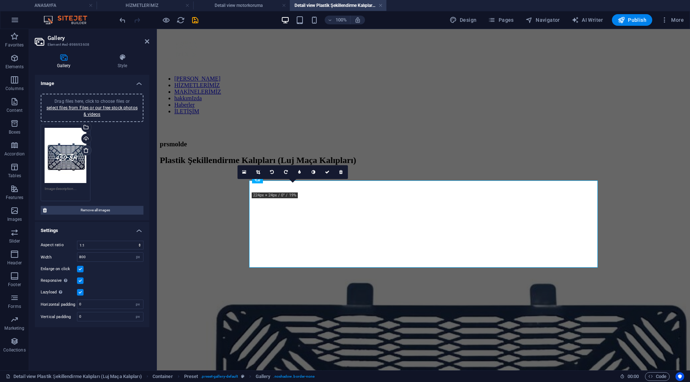
click at [85, 149] on icon at bounding box center [86, 150] width 6 height 6
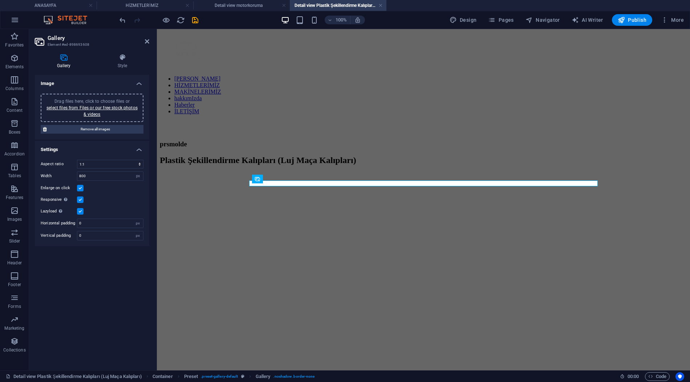
click at [109, 104] on div "Drag files here, click to choose files or select files from Files or our free s…" at bounding box center [92, 108] width 94 height 20
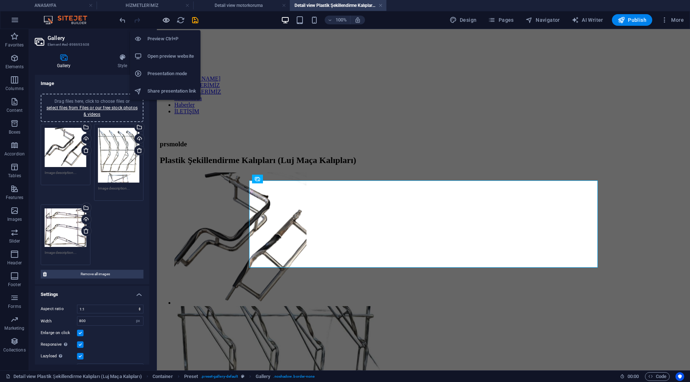
click at [169, 18] on icon "button" at bounding box center [166, 20] width 8 height 8
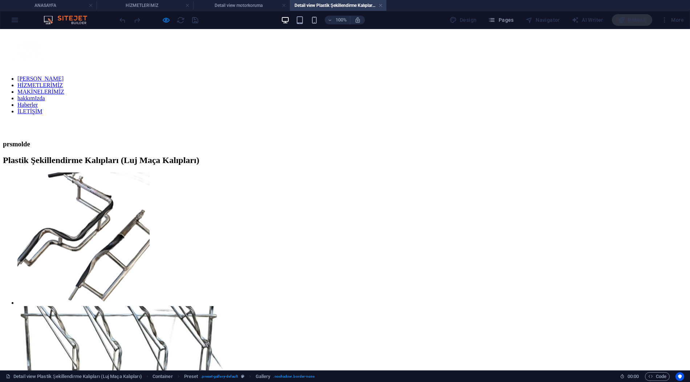
click at [63, 88] on link "HİZMETLERİMİZ" at bounding box center [39, 85] width 45 height 6
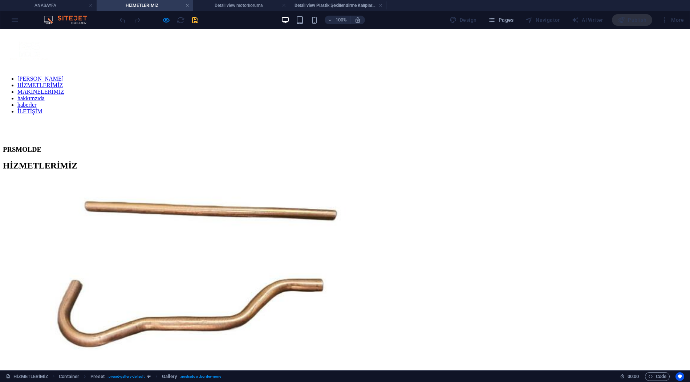
scroll to position [1377, 0]
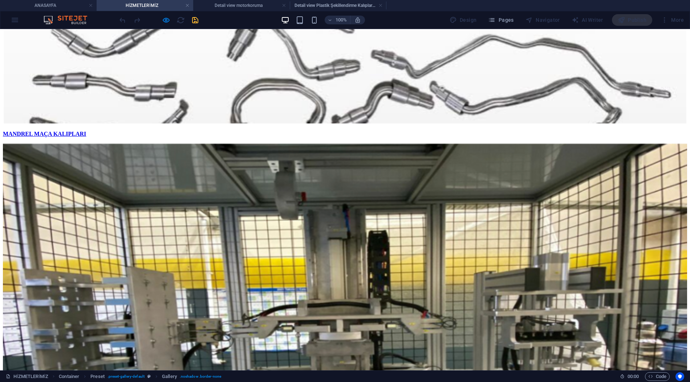
scroll to position [1509, 0]
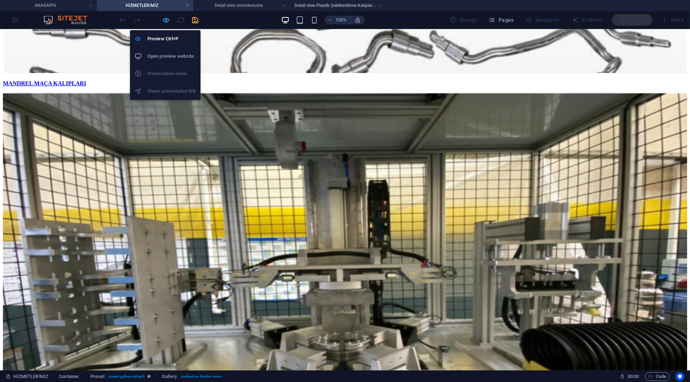
click at [165, 23] on icon "button" at bounding box center [166, 20] width 8 height 8
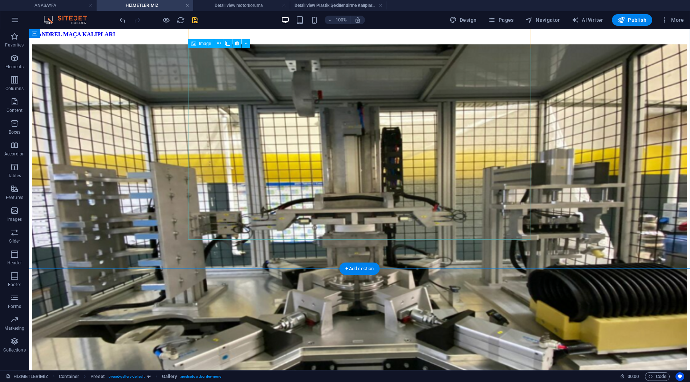
select select "9"
select select
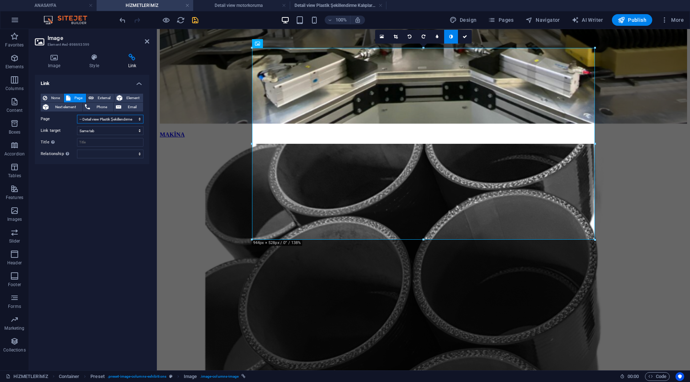
click at [121, 117] on select "ANASAYFA HİZMETLERİMİZ -- Detail view -- Detail view metal -- Detail view Qc qu…" at bounding box center [110, 119] width 66 height 9
select select "8"
click at [77, 115] on select "ANASAYFA HİZMETLERİMİZ -- Detail view -- Detail view metal -- Detail view Qc qu…" at bounding box center [110, 119] width 66 height 9
click at [194, 17] on icon "save" at bounding box center [195, 20] width 8 height 8
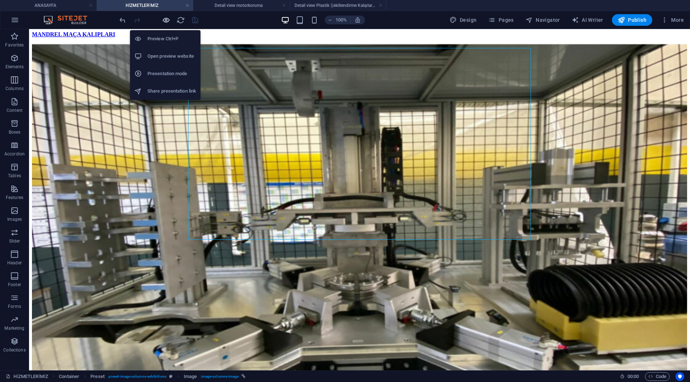
click at [169, 21] on icon "button" at bounding box center [166, 20] width 8 height 8
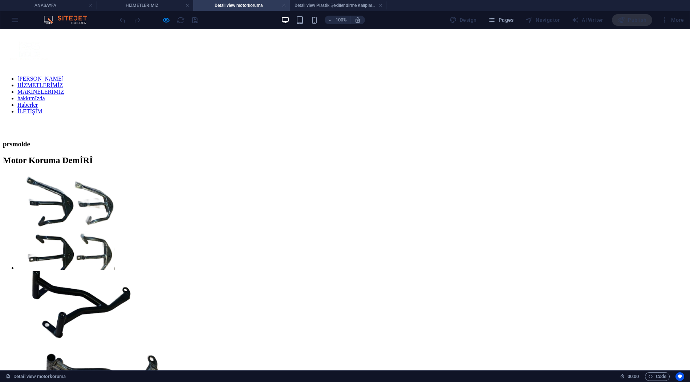
click at [63, 88] on link "HİZMETLERİMİZ" at bounding box center [39, 85] width 45 height 6
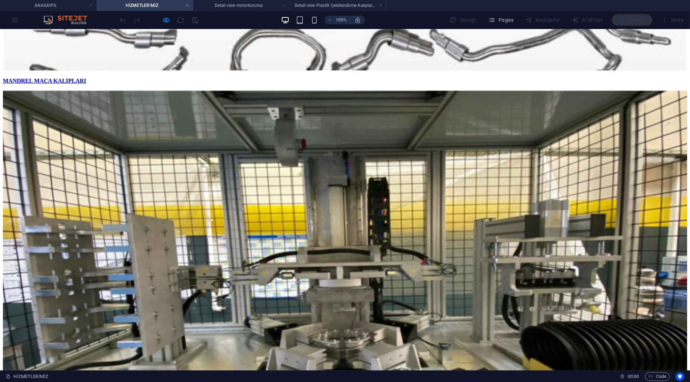
scroll to position [1515, 0]
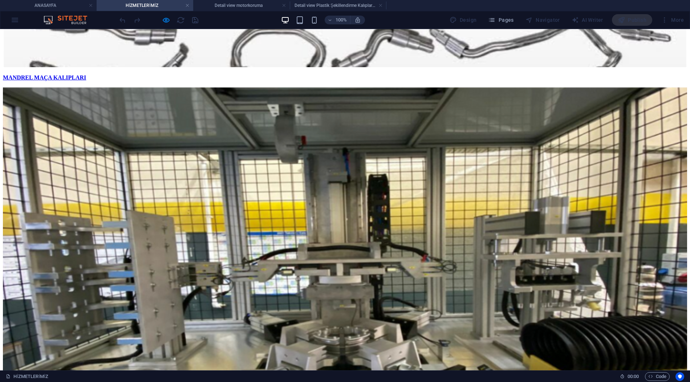
click at [170, 23] on div at bounding box center [158, 20] width 81 height 12
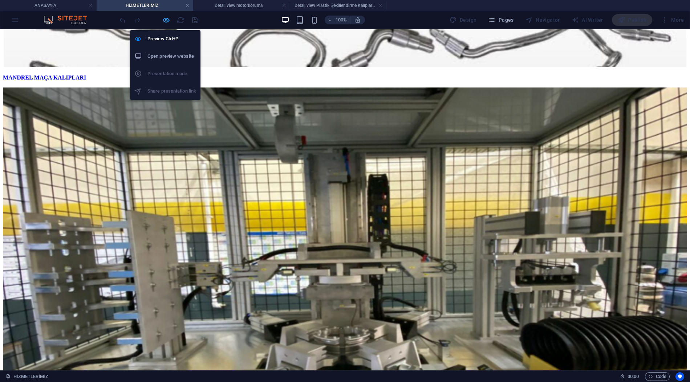
click at [168, 23] on icon "button" at bounding box center [166, 20] width 8 height 8
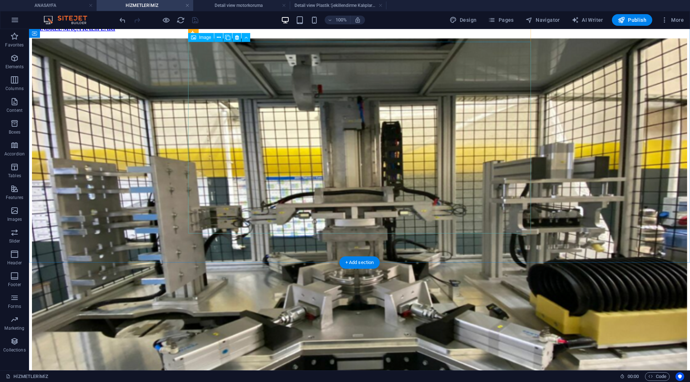
select select "8"
select select
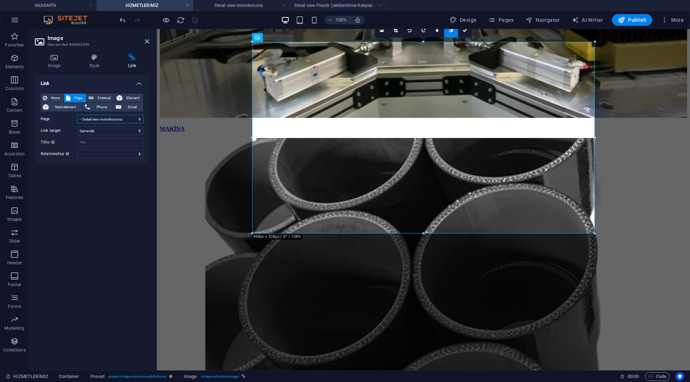
click at [112, 119] on select "ANASAYFA HİZMETLERİMİZ -- Detail view -- Detail view metal -- Detail view Qc qu…" at bounding box center [110, 119] width 66 height 9
select select "9"
click at [77, 115] on select "ANASAYFA HİZMETLERİMİZ -- Detail view -- Detail view metal -- Detail view Qc qu…" at bounding box center [110, 119] width 66 height 9
click at [191, 17] on icon "save" at bounding box center [195, 20] width 8 height 8
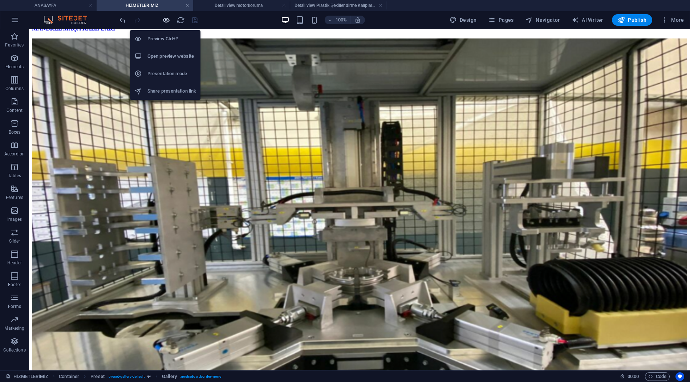
click at [165, 23] on icon "button" at bounding box center [166, 20] width 8 height 8
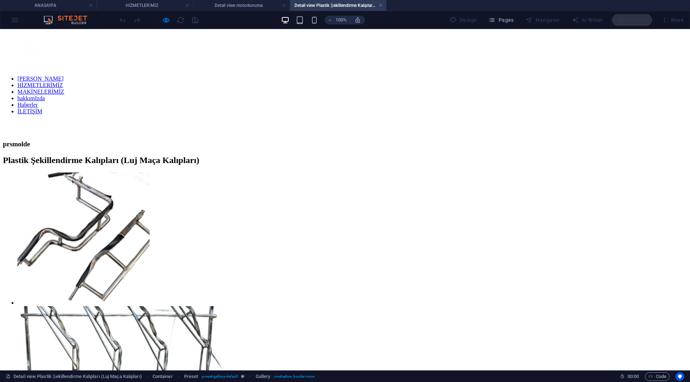
click at [63, 88] on link "HİZMETLERİMİZ" at bounding box center [39, 85] width 45 height 6
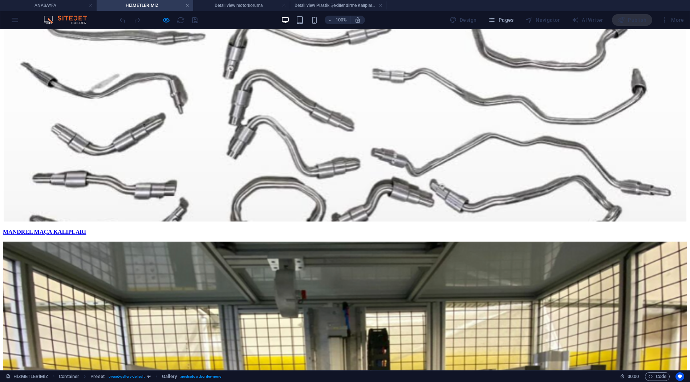
scroll to position [1276, 0]
